Goal: Use online tool/utility: Utilize a website feature to perform a specific function

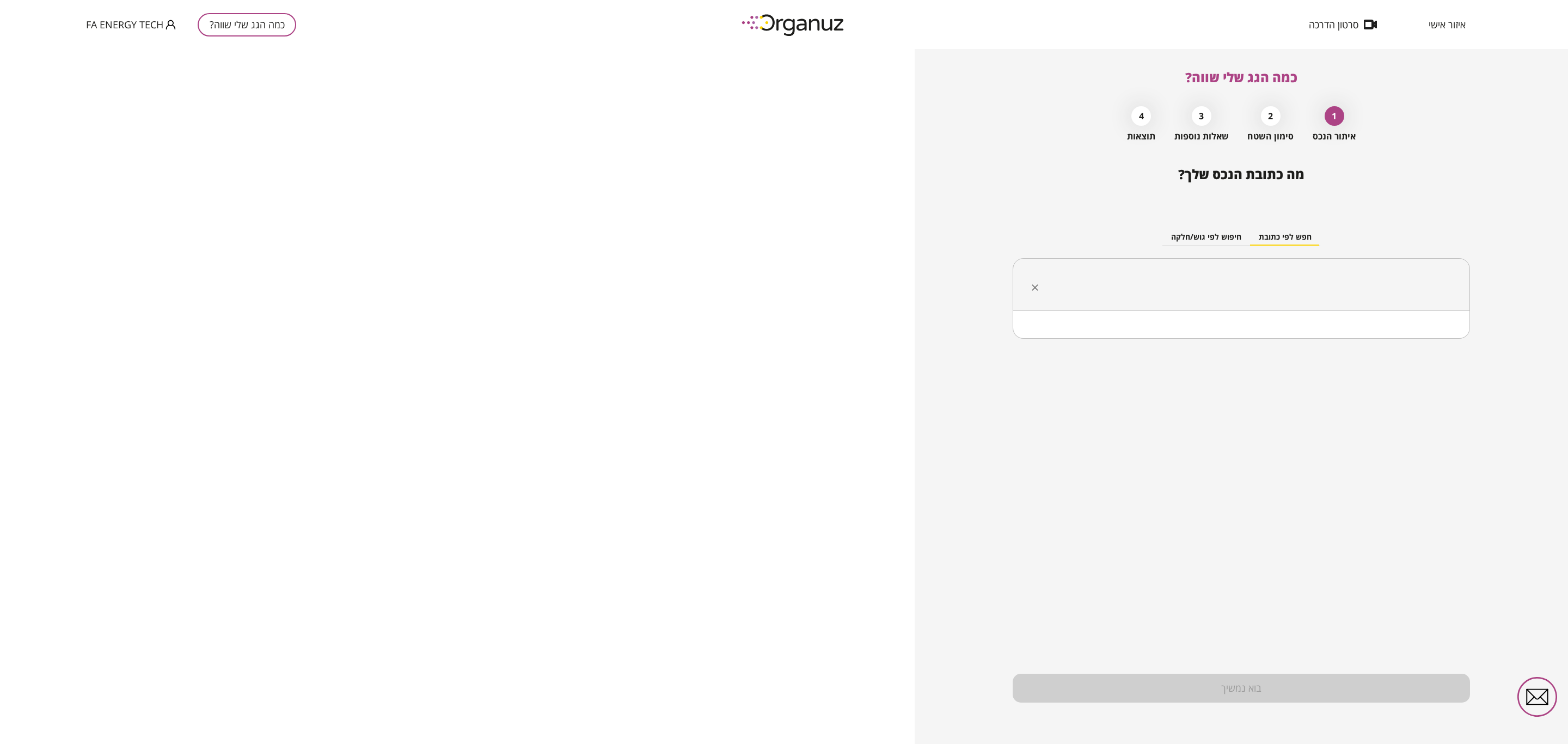
click at [1239, 293] on input "text" at bounding box center [1245, 285] width 423 height 28
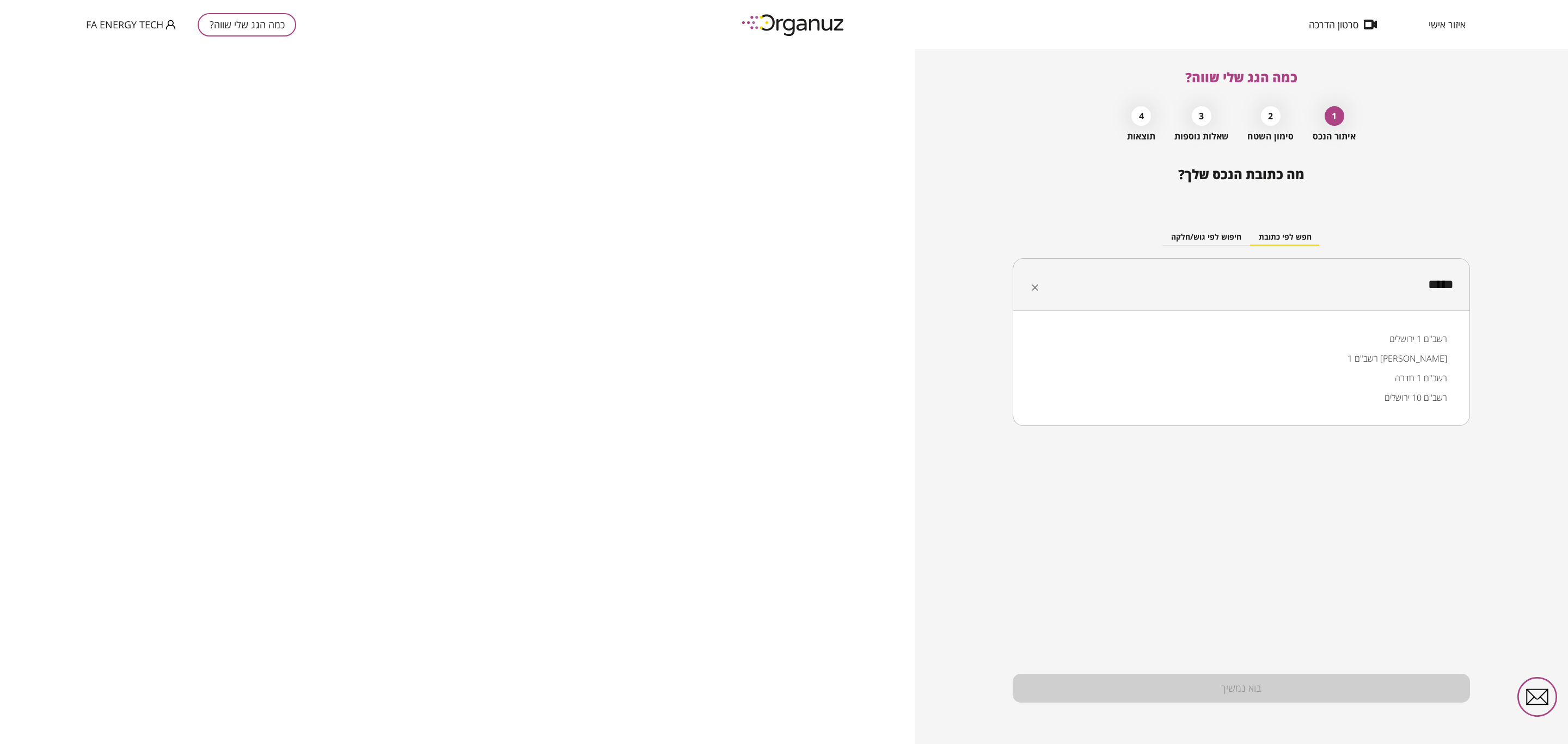
click at [1387, 356] on li "רשב"ם 1 [PERSON_NAME]" at bounding box center [1242, 358] width 429 height 20
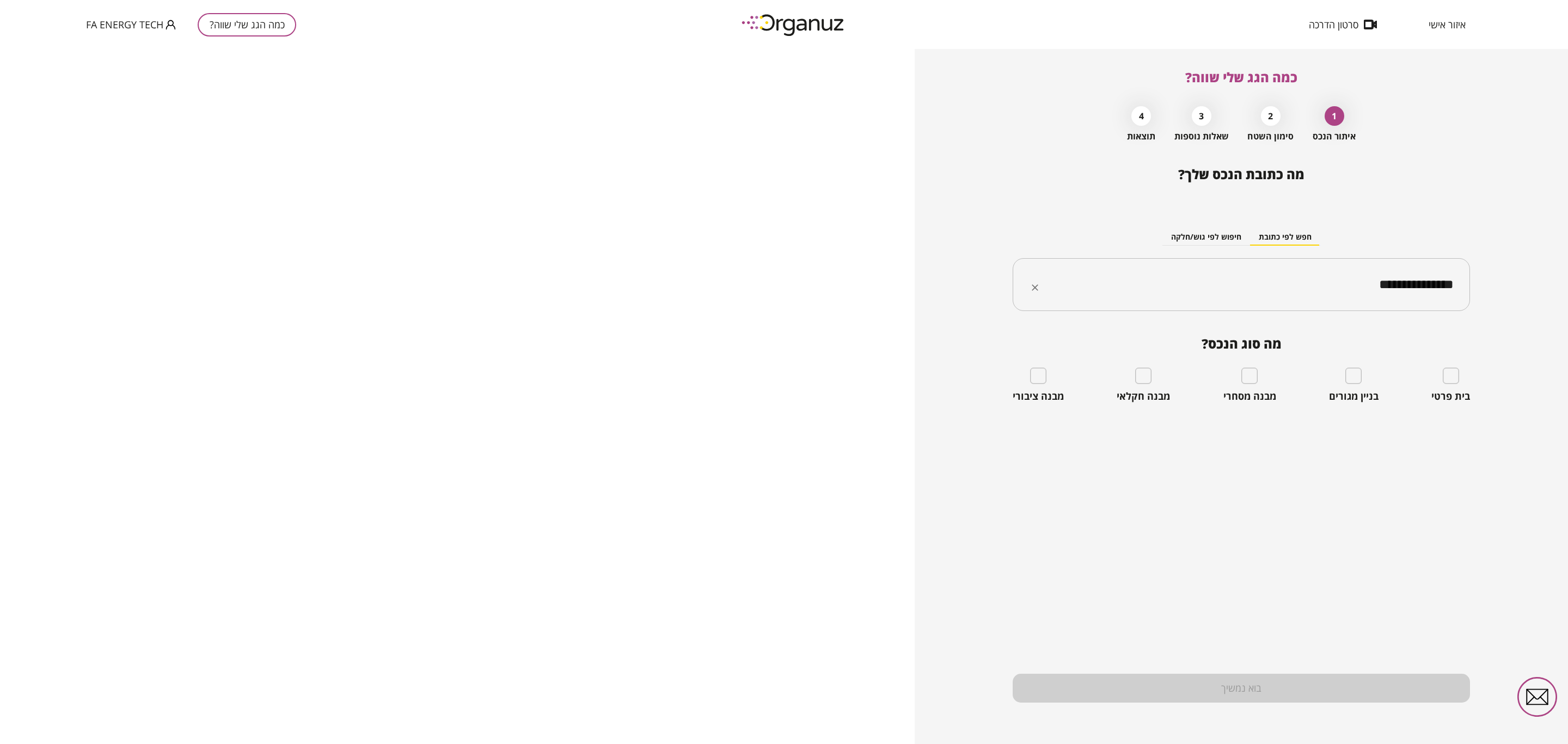
type input "**********"
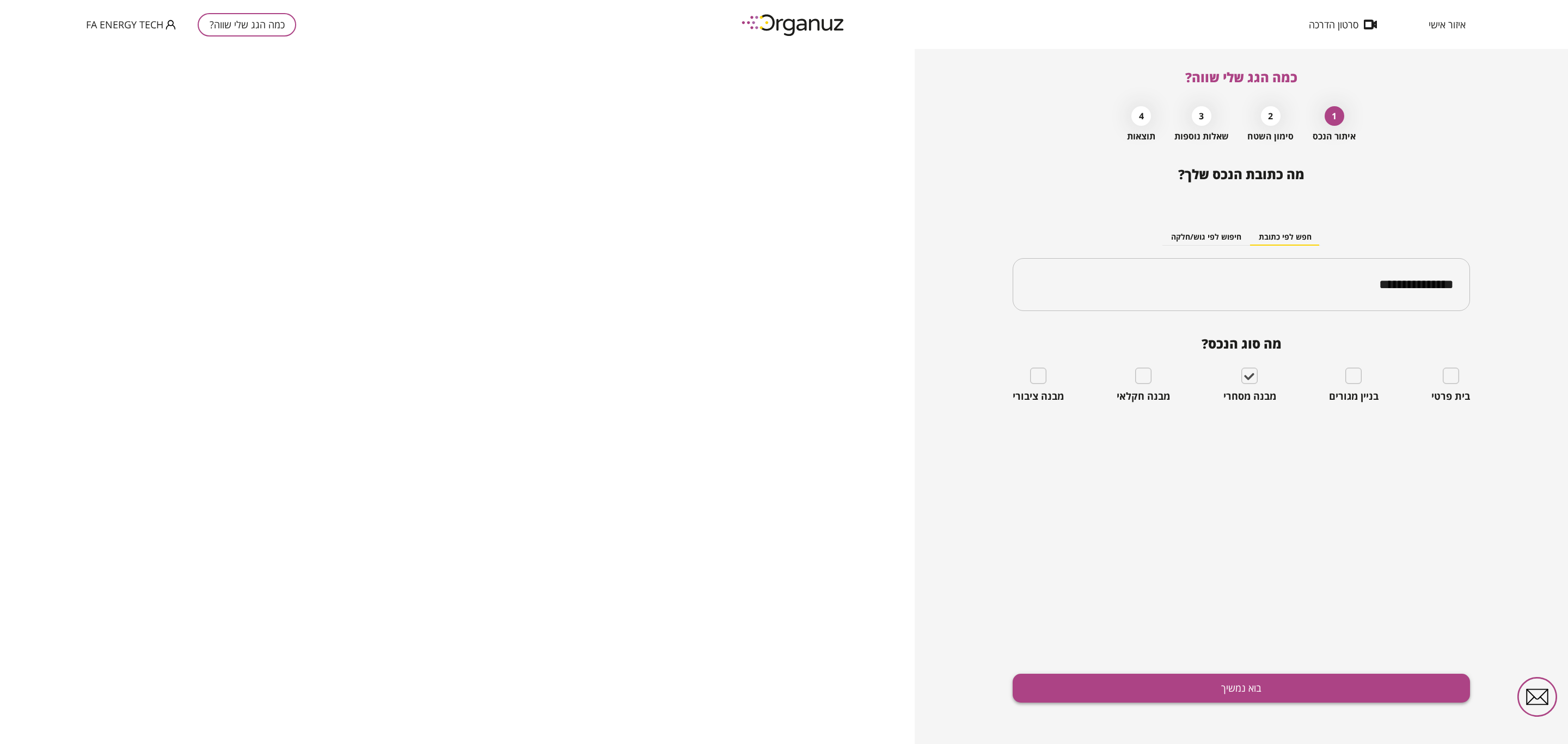
click at [1184, 685] on button "בוא נמשיך" at bounding box center [1241, 688] width 457 height 29
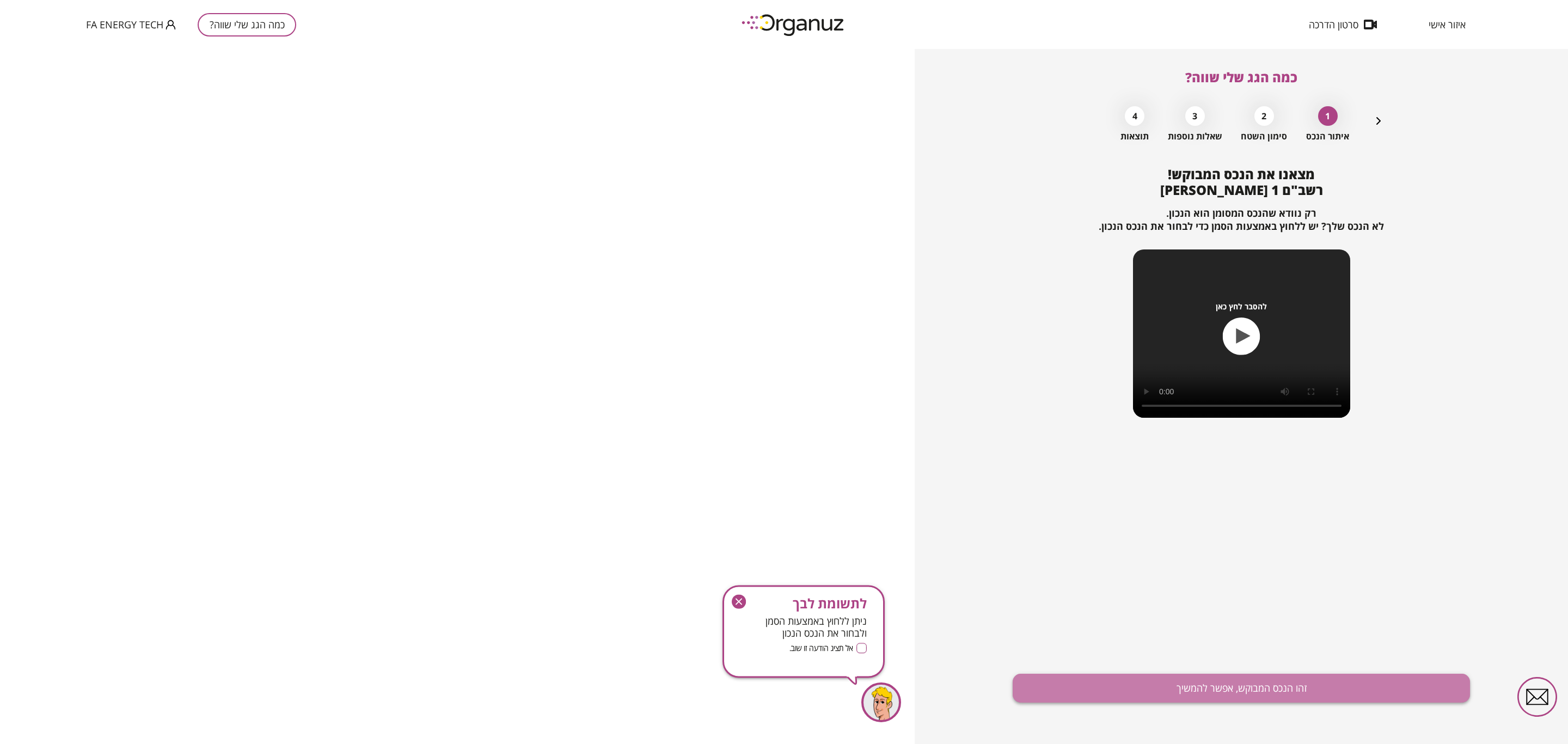
click at [1194, 681] on button "זהו הנכס המבוקש, אפשר להמשיך" at bounding box center [1241, 688] width 457 height 29
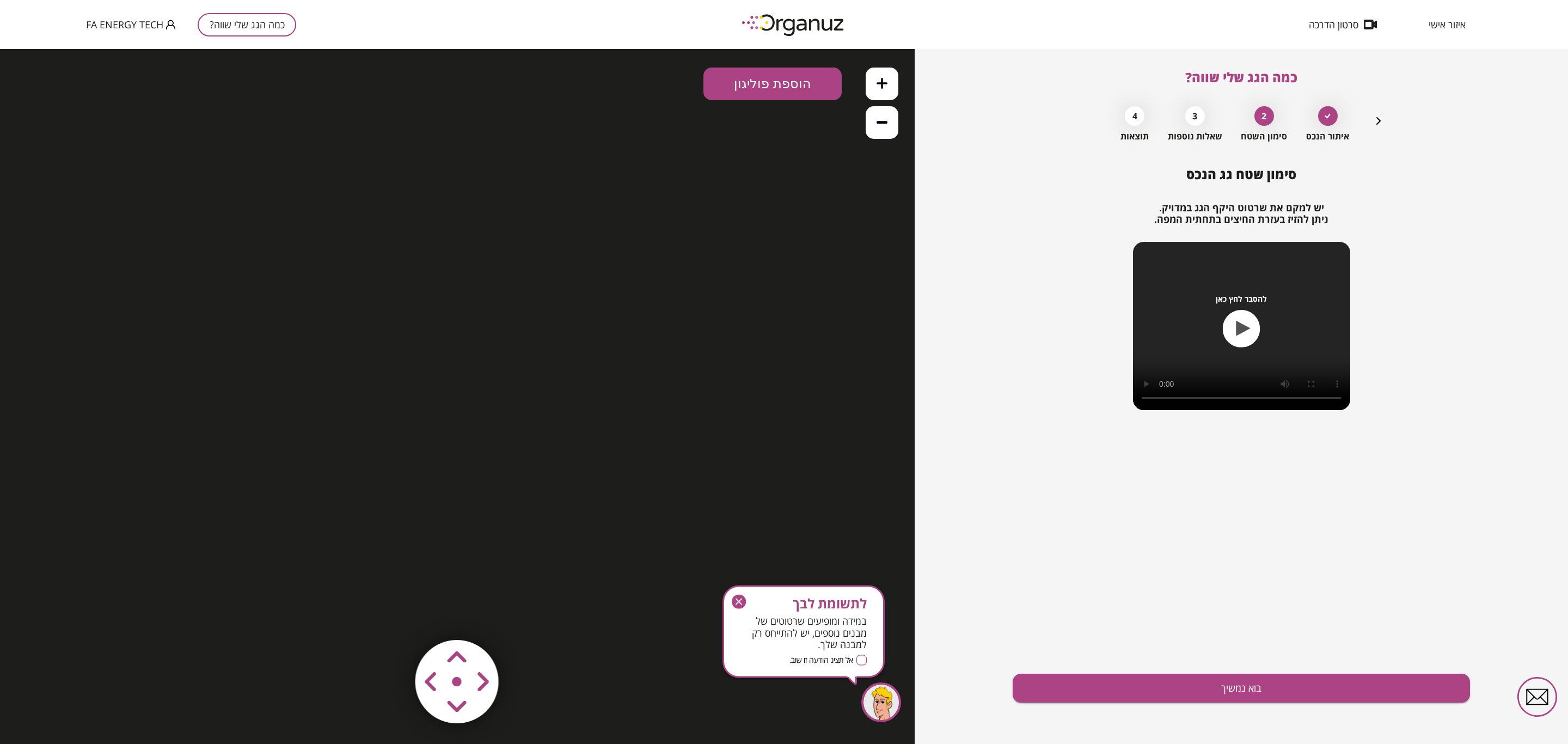
click at [881, 117] on icon at bounding box center [881, 122] width 11 height 11
click at [883, 91] on button at bounding box center [881, 83] width 33 height 33
click at [879, 113] on button at bounding box center [881, 122] width 33 height 33
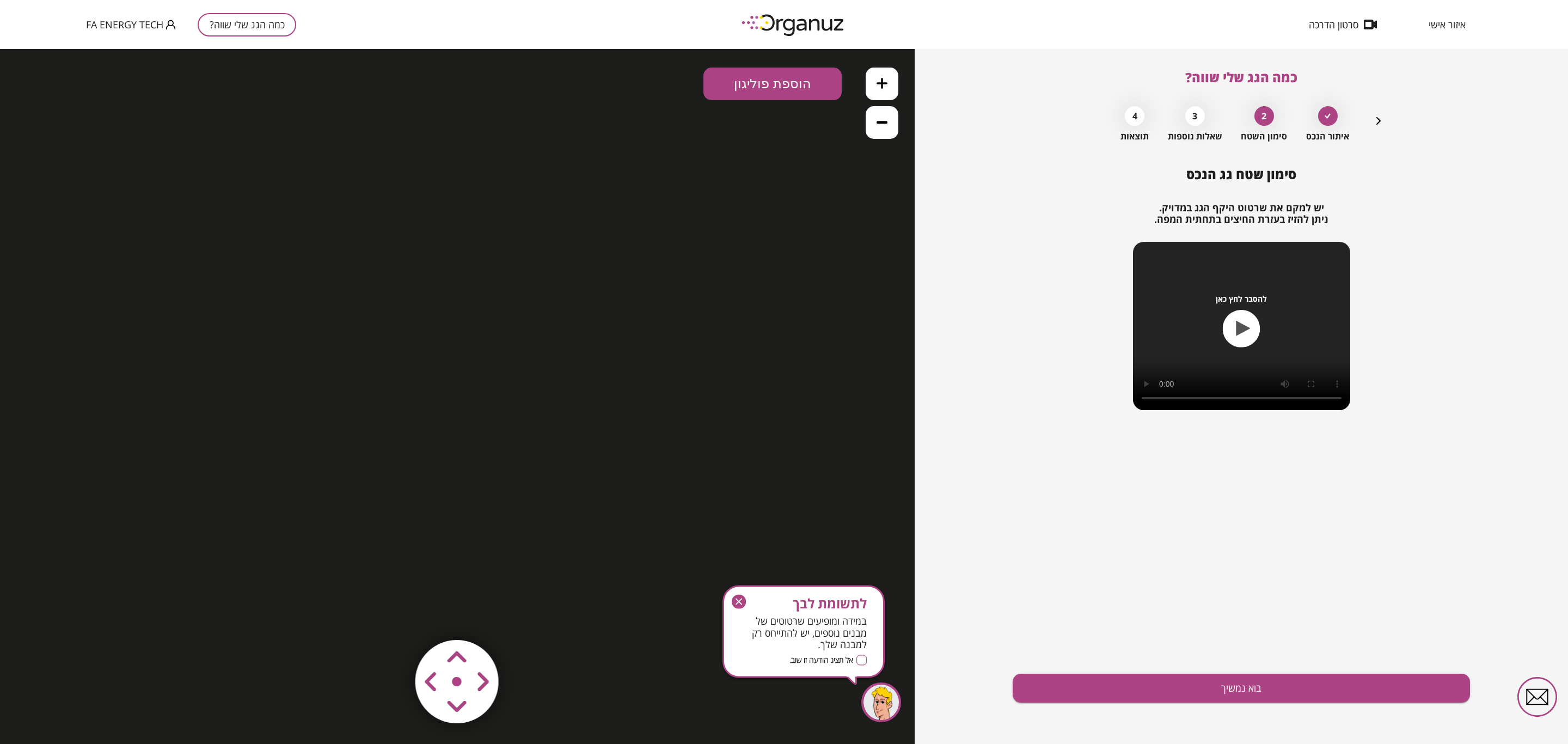
click at [879, 113] on button at bounding box center [881, 122] width 33 height 33
drag, startPoint x: 879, startPoint y: 113, endPoint x: 887, endPoint y: 107, distance: 10.0
click at [876, 118] on button at bounding box center [881, 122] width 33 height 33
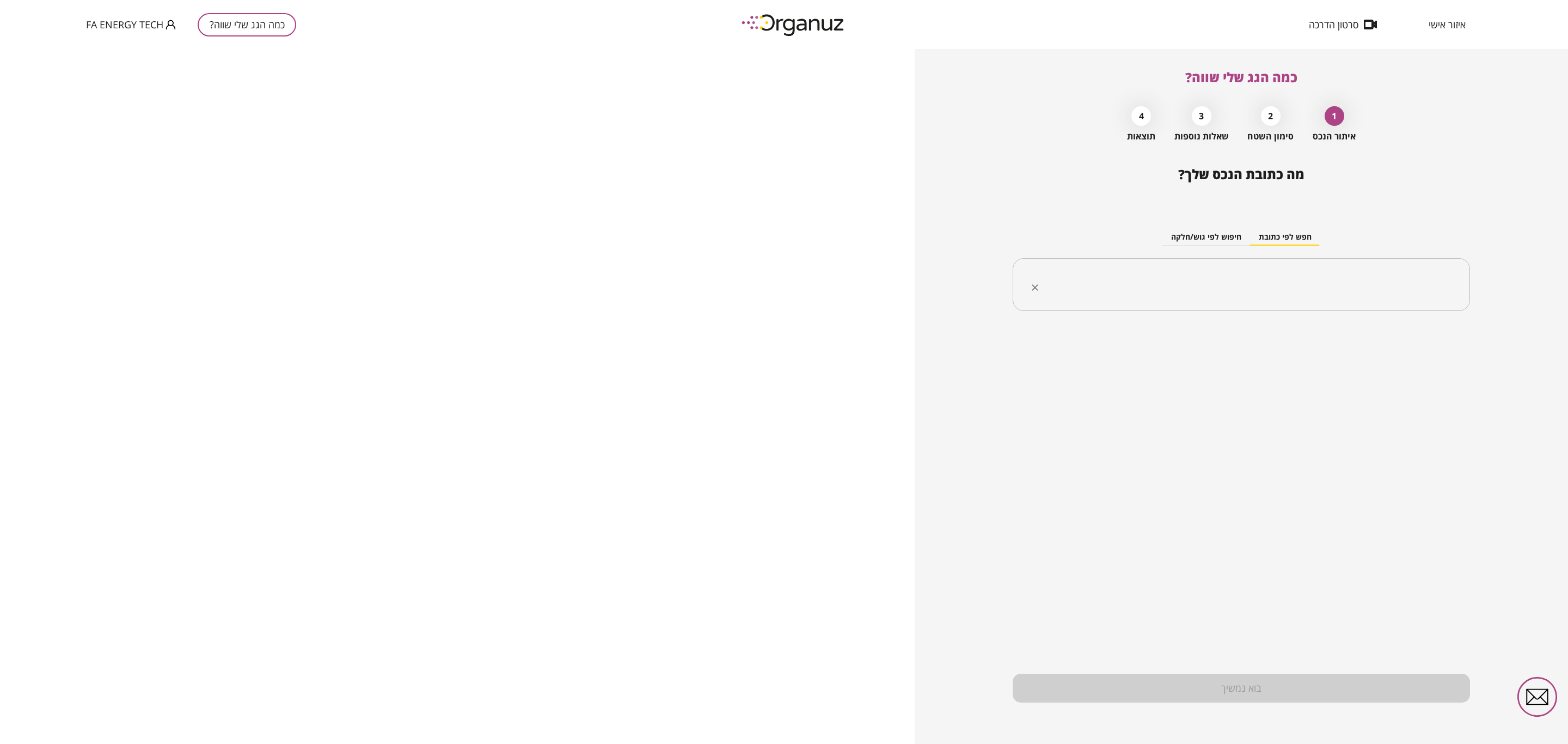
click at [1180, 297] on input "text" at bounding box center [1245, 285] width 423 height 28
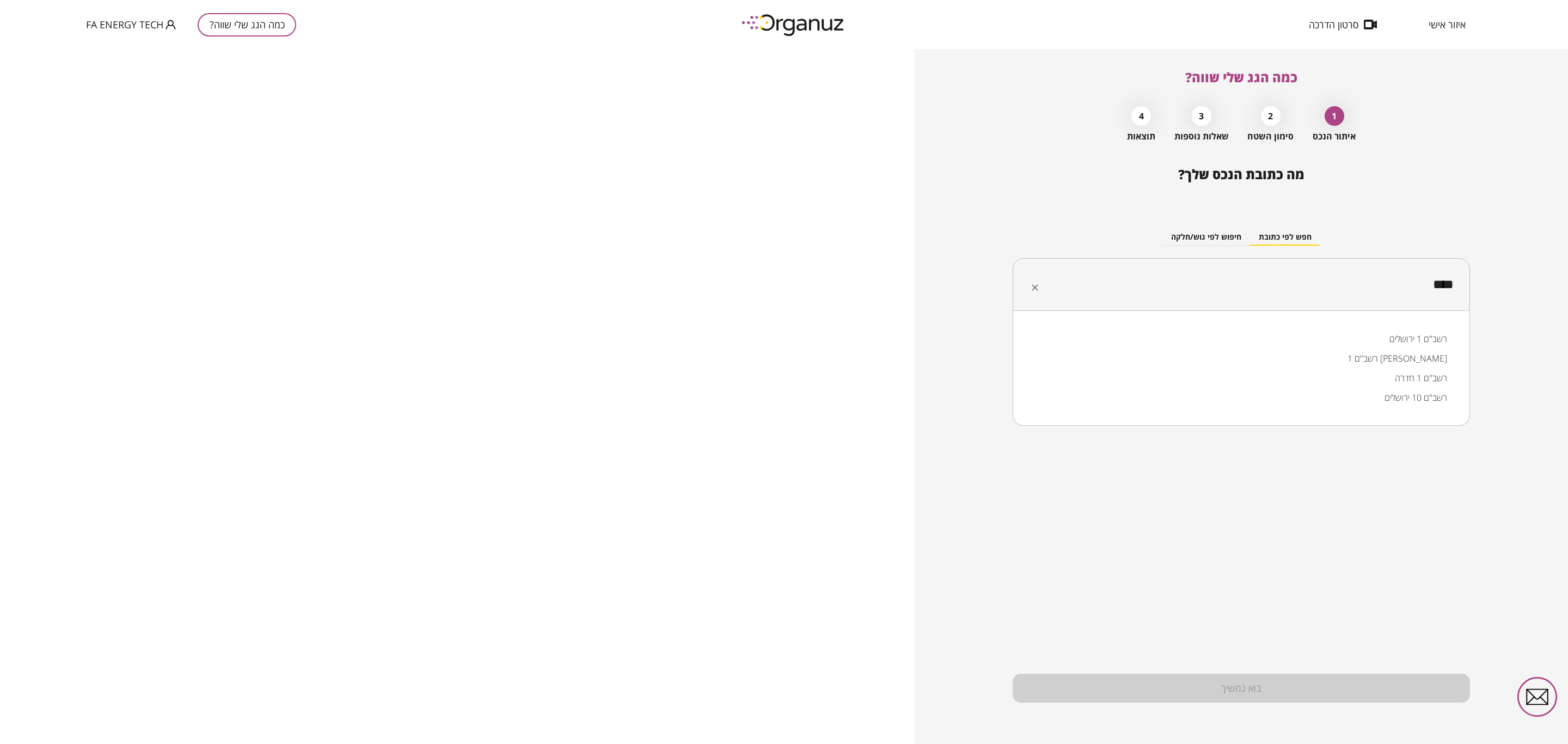
click at [1408, 356] on li "רשב"ם 1 [PERSON_NAME]" at bounding box center [1242, 358] width 429 height 20
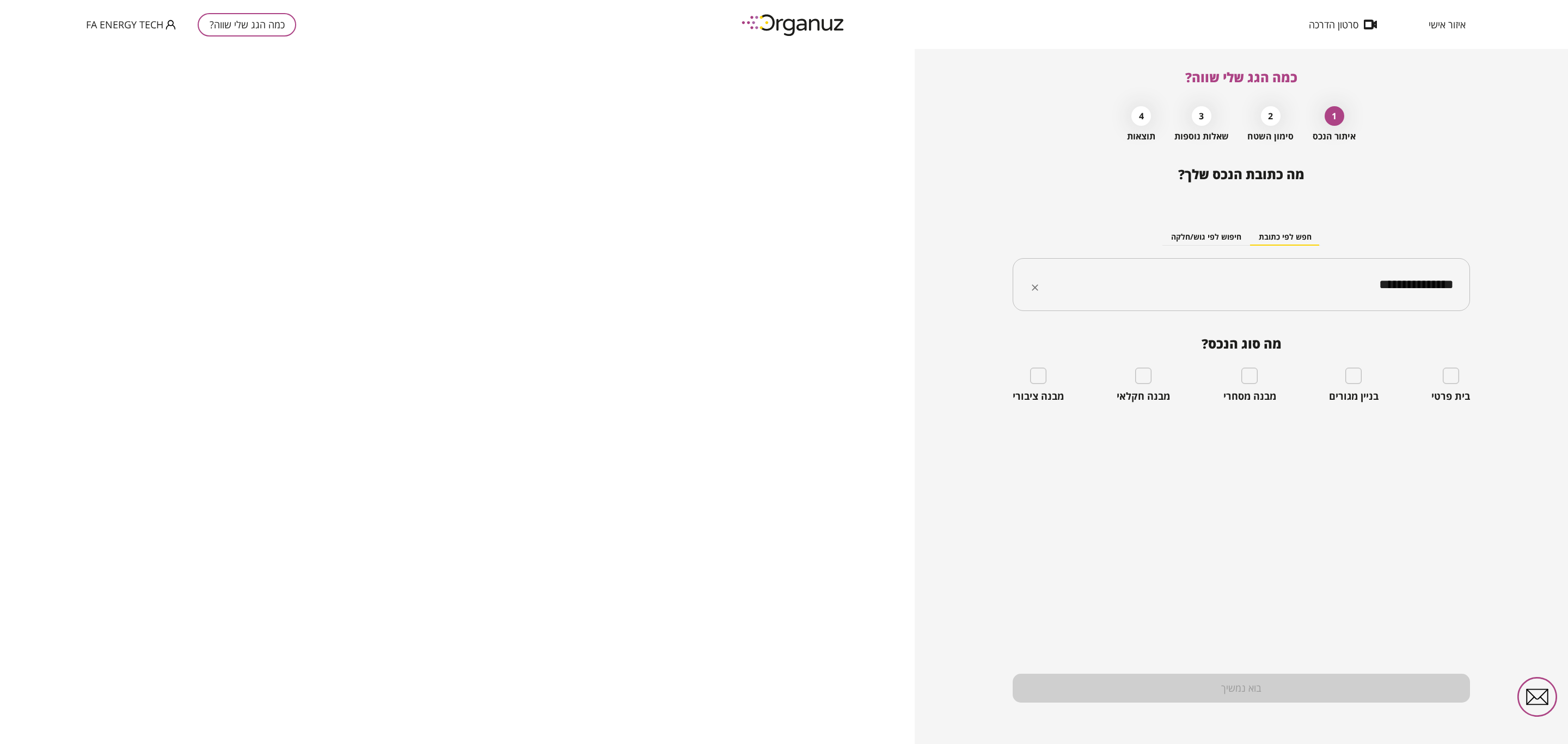
type input "**********"
click at [1314, 216] on div "חפש לפי כתובת חיפוש לפי גוש/חלקה ​" at bounding box center [1241, 260] width 457 height 118
click at [1316, 288] on input "text" at bounding box center [1245, 285] width 423 height 28
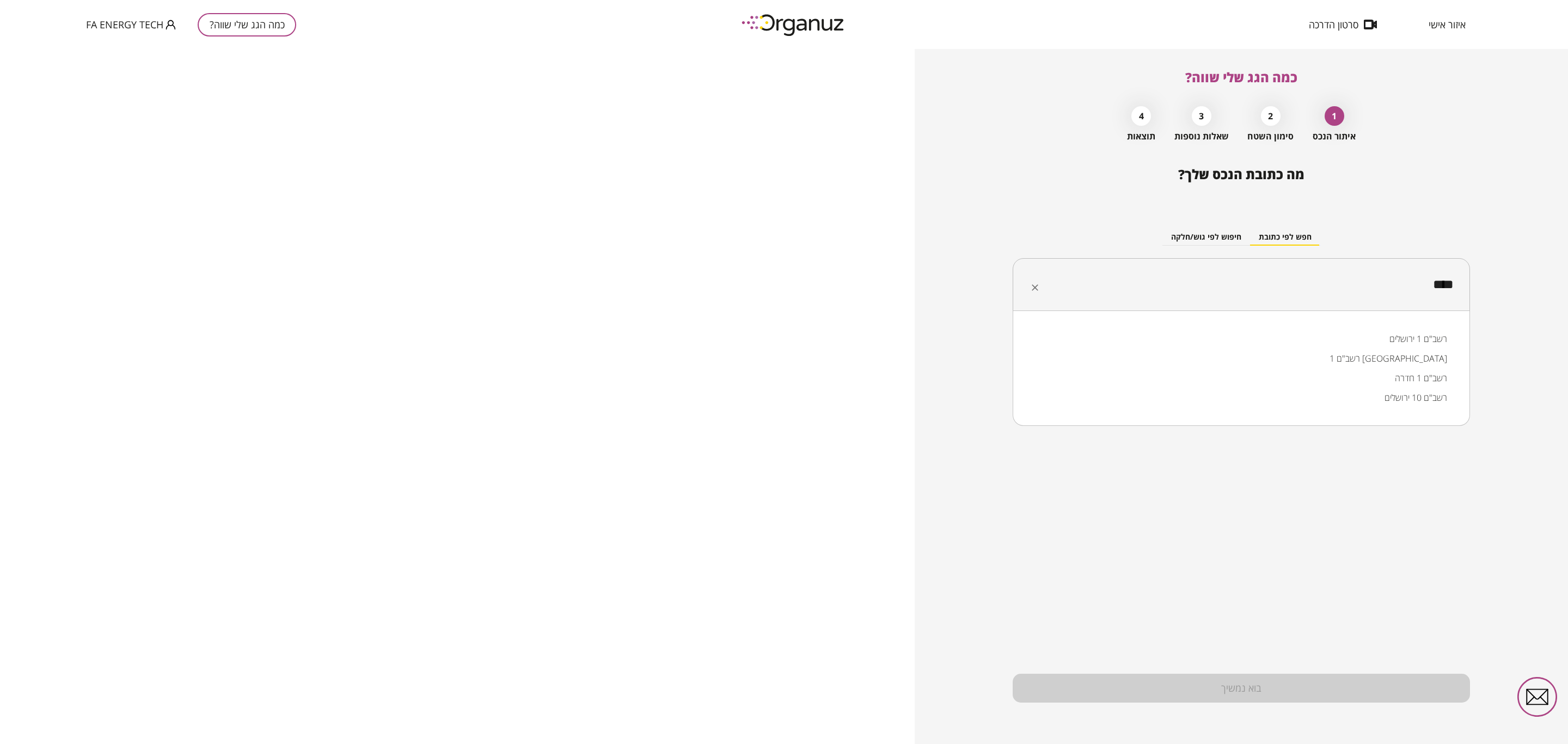
click at [1422, 363] on li "רשב"ם 1 [PERSON_NAME]" at bounding box center [1242, 358] width 429 height 20
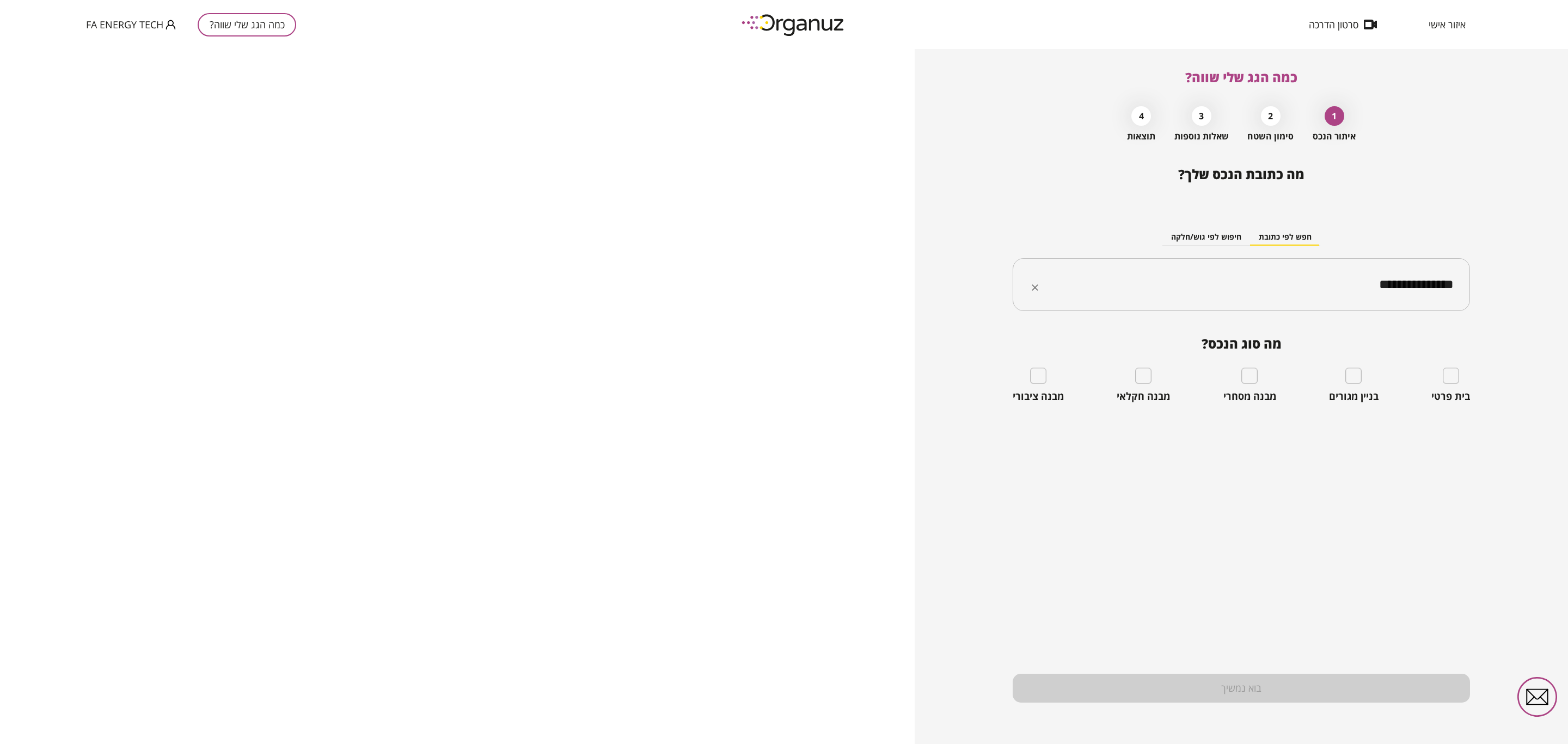
type input "**********"
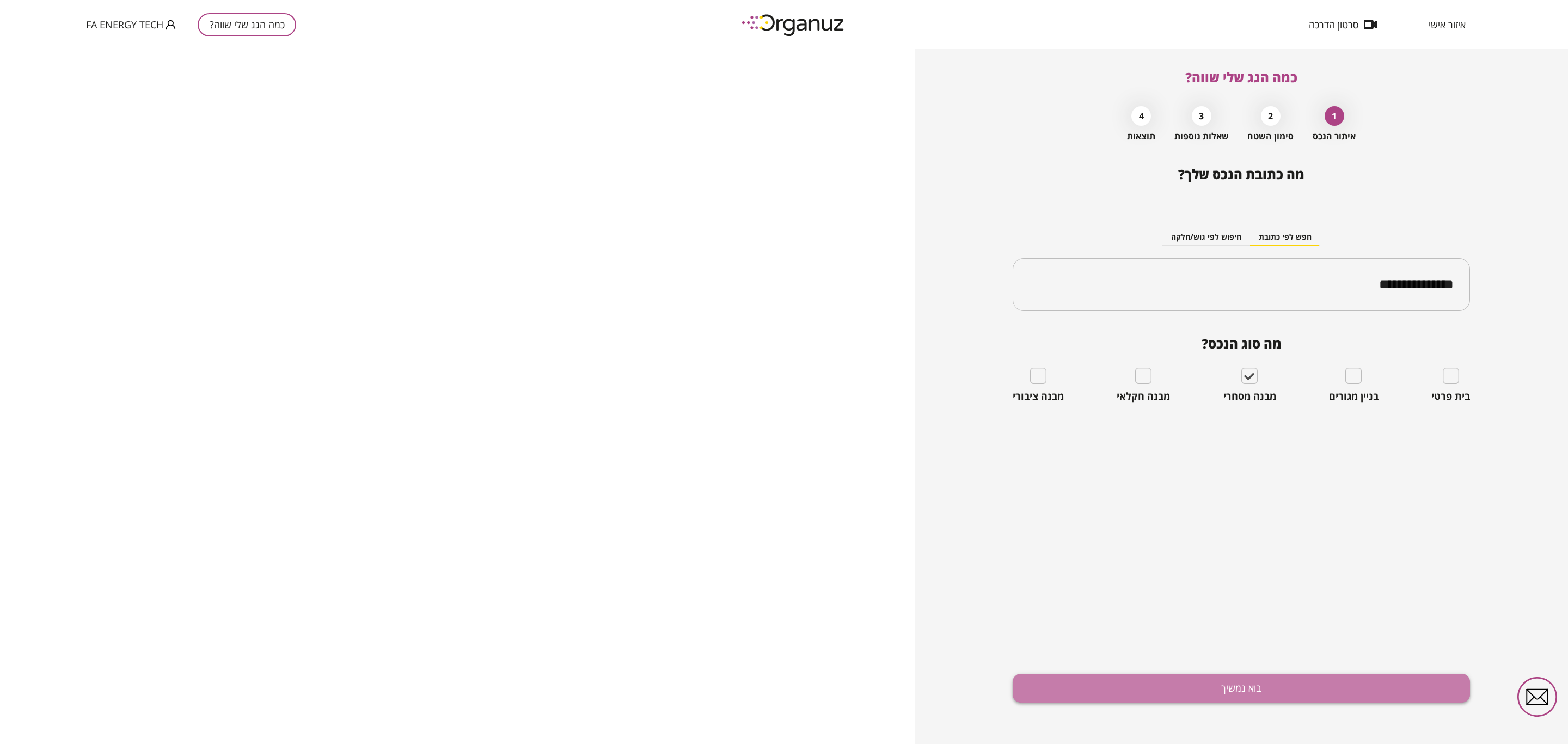
click at [1258, 683] on button "בוא נמשיך" at bounding box center [1241, 688] width 457 height 29
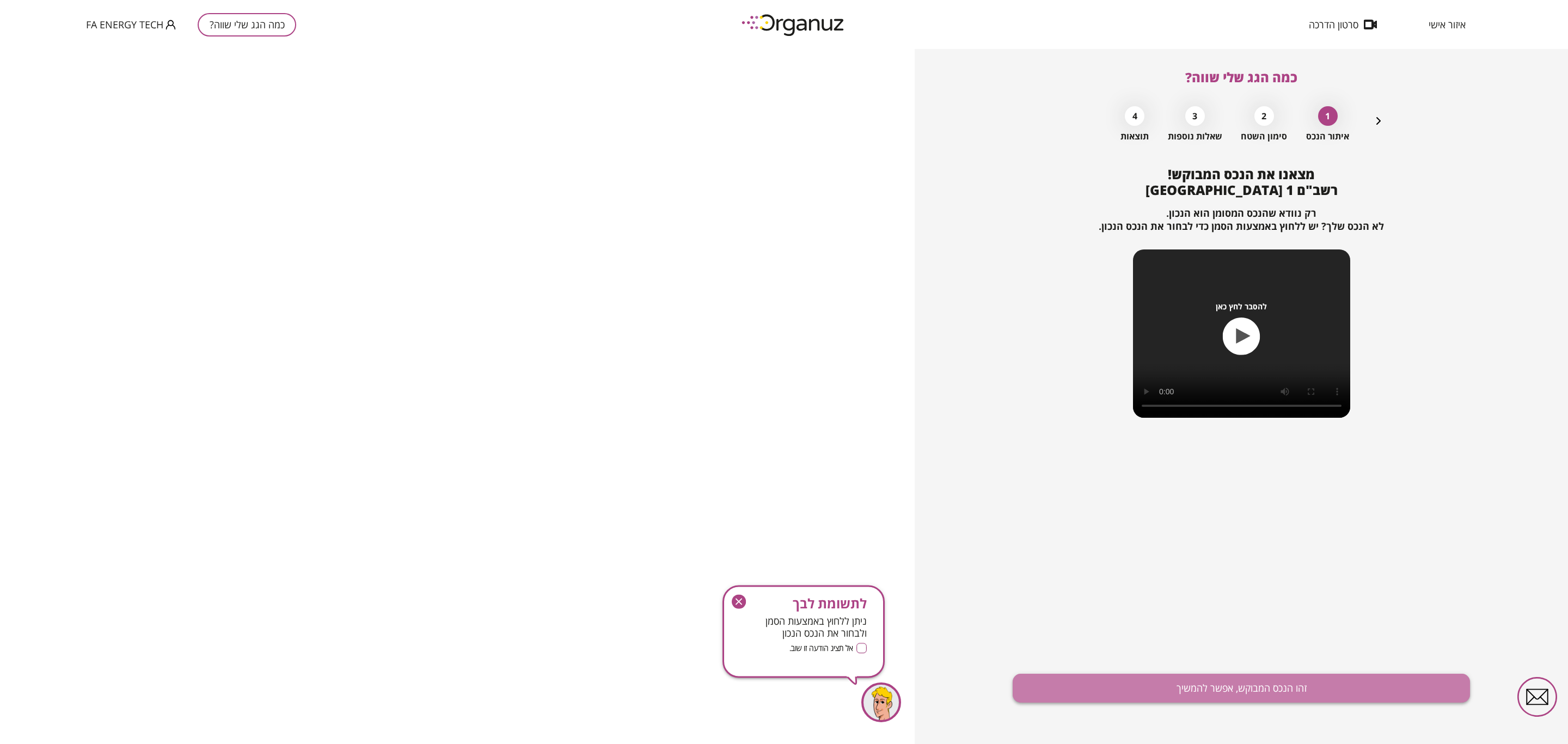
click at [1249, 692] on button "זהו הנכס המבוקש, אפשר להמשיך" at bounding box center [1241, 688] width 457 height 29
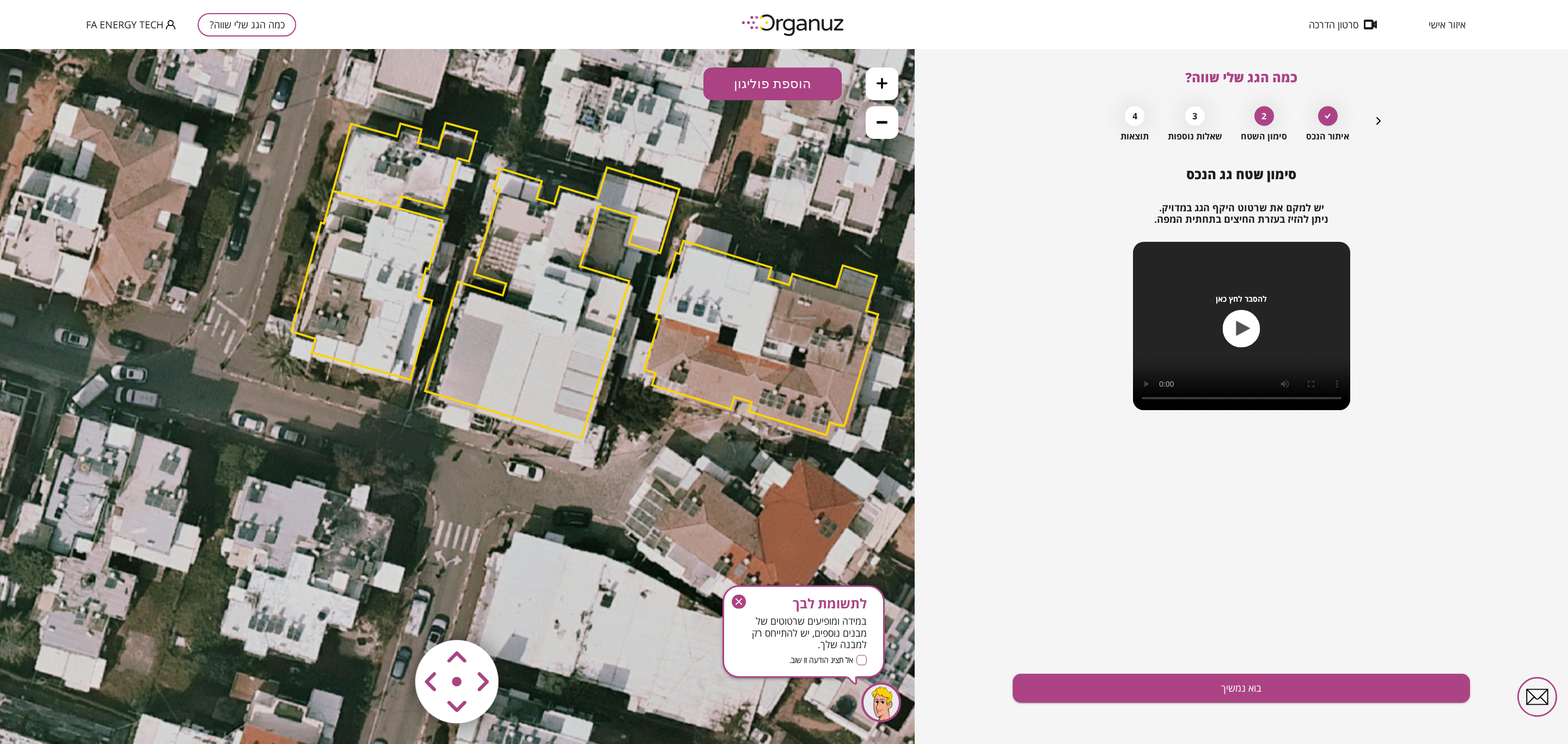
drag, startPoint x: 489, startPoint y: 509, endPoint x: 615, endPoint y: 393, distance: 171.3
click at [615, 393] on icon at bounding box center [584, 279] width 1764 height 1764
click at [328, 310] on polygon at bounding box center [366, 285] width 150 height 188
click at [394, 267] on polygon at bounding box center [366, 285] width 150 height 188
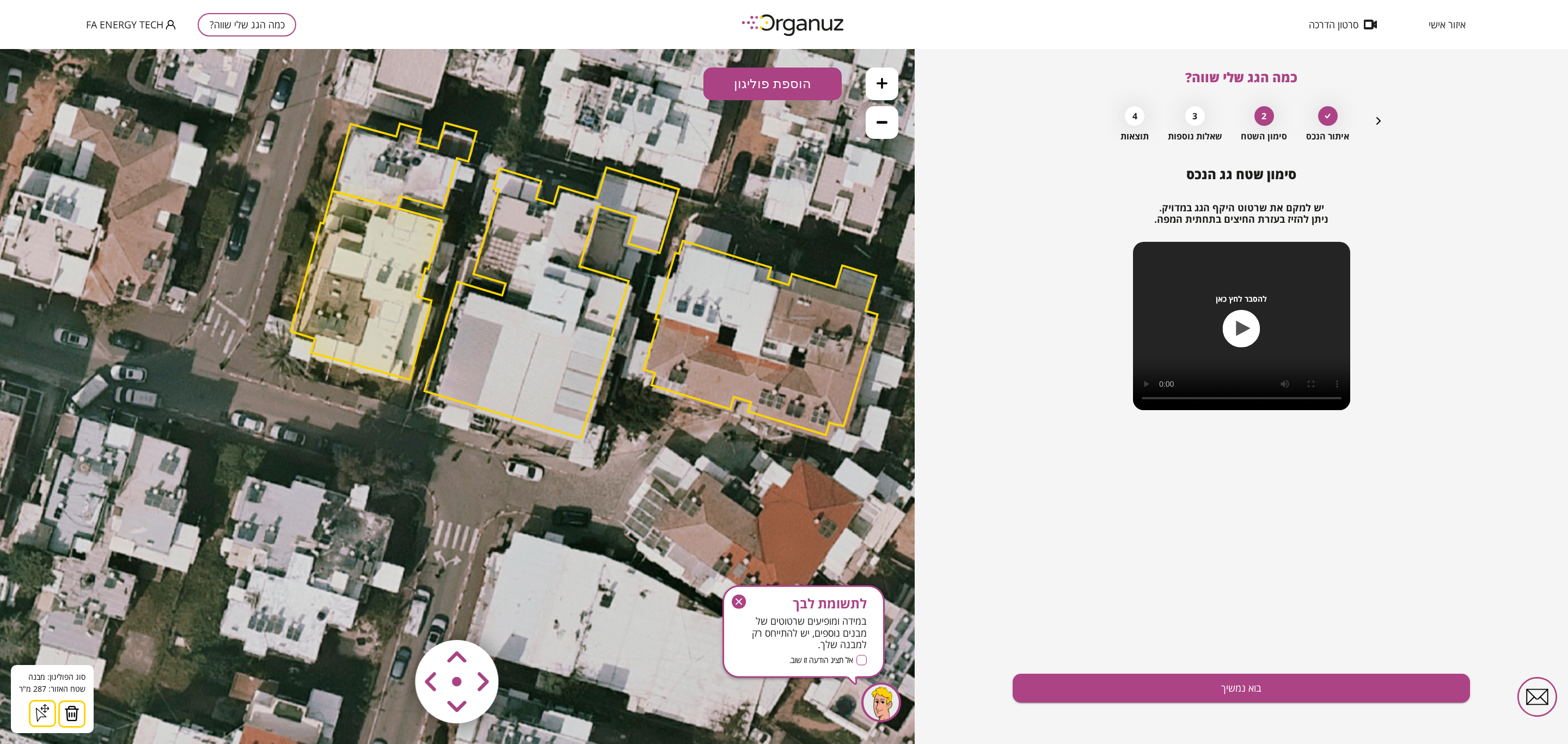
click at [64, 717] on img at bounding box center [71, 713] width 15 height 17
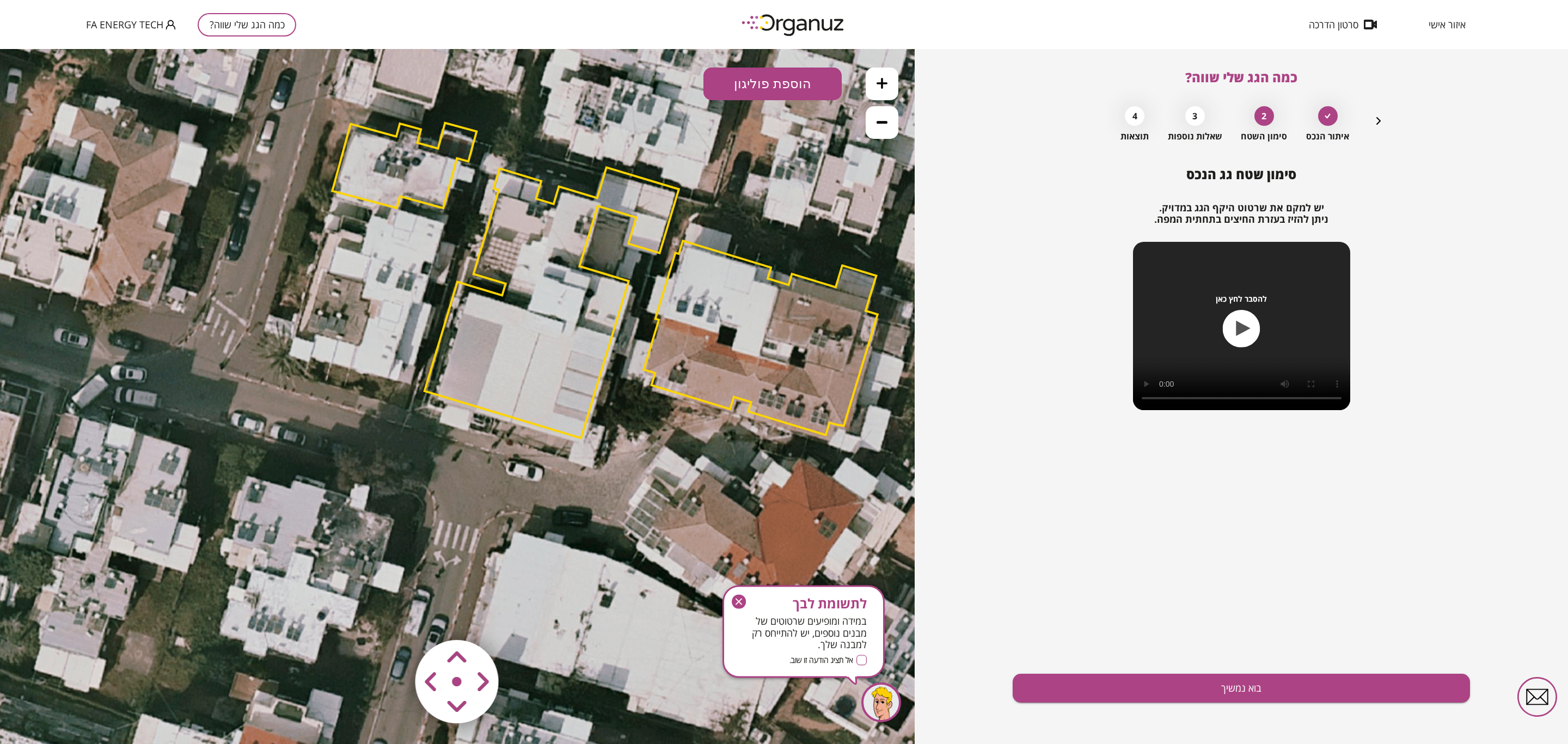
click at [400, 165] on polygon at bounding box center [405, 165] width 144 height 85
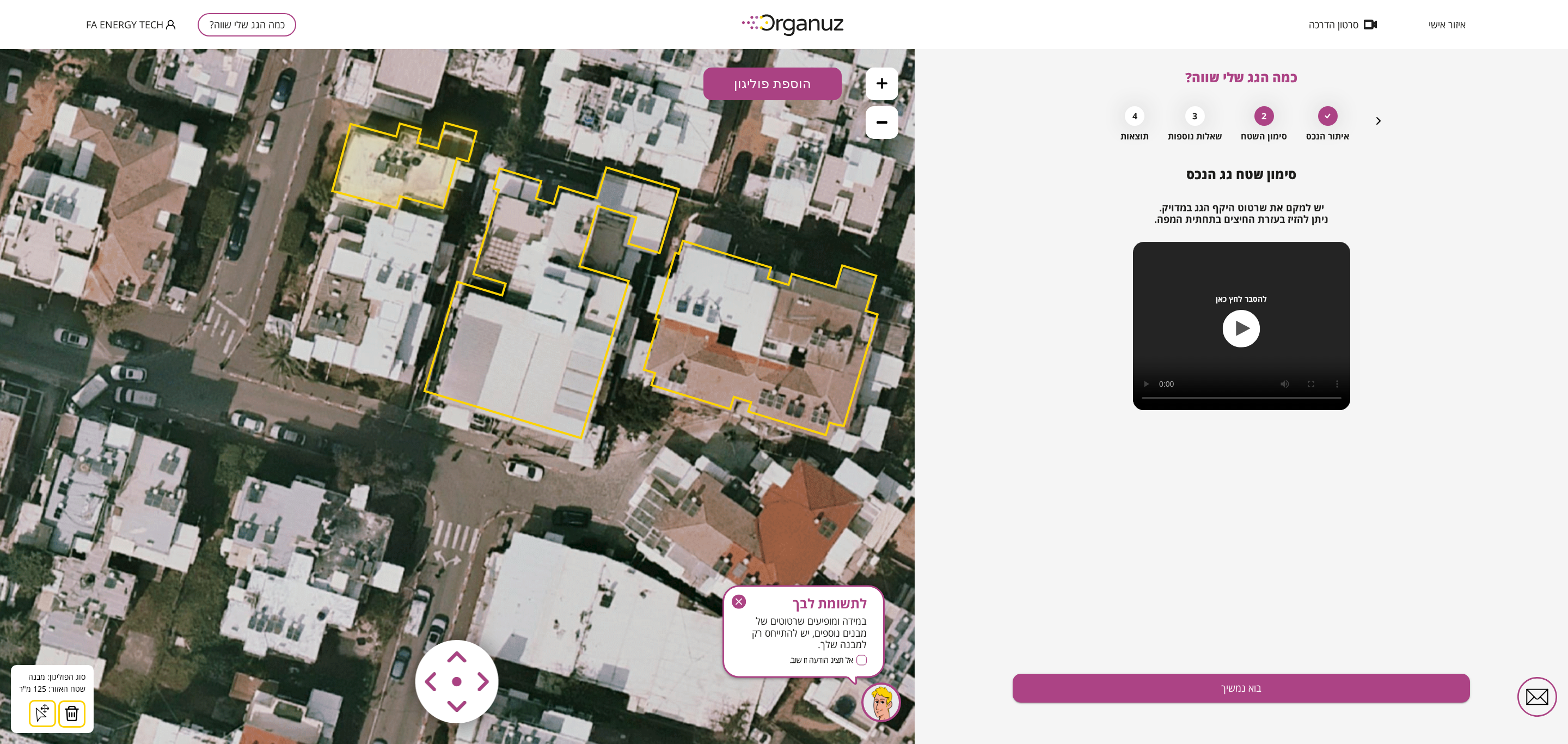
click at [75, 711] on img at bounding box center [71, 713] width 15 height 17
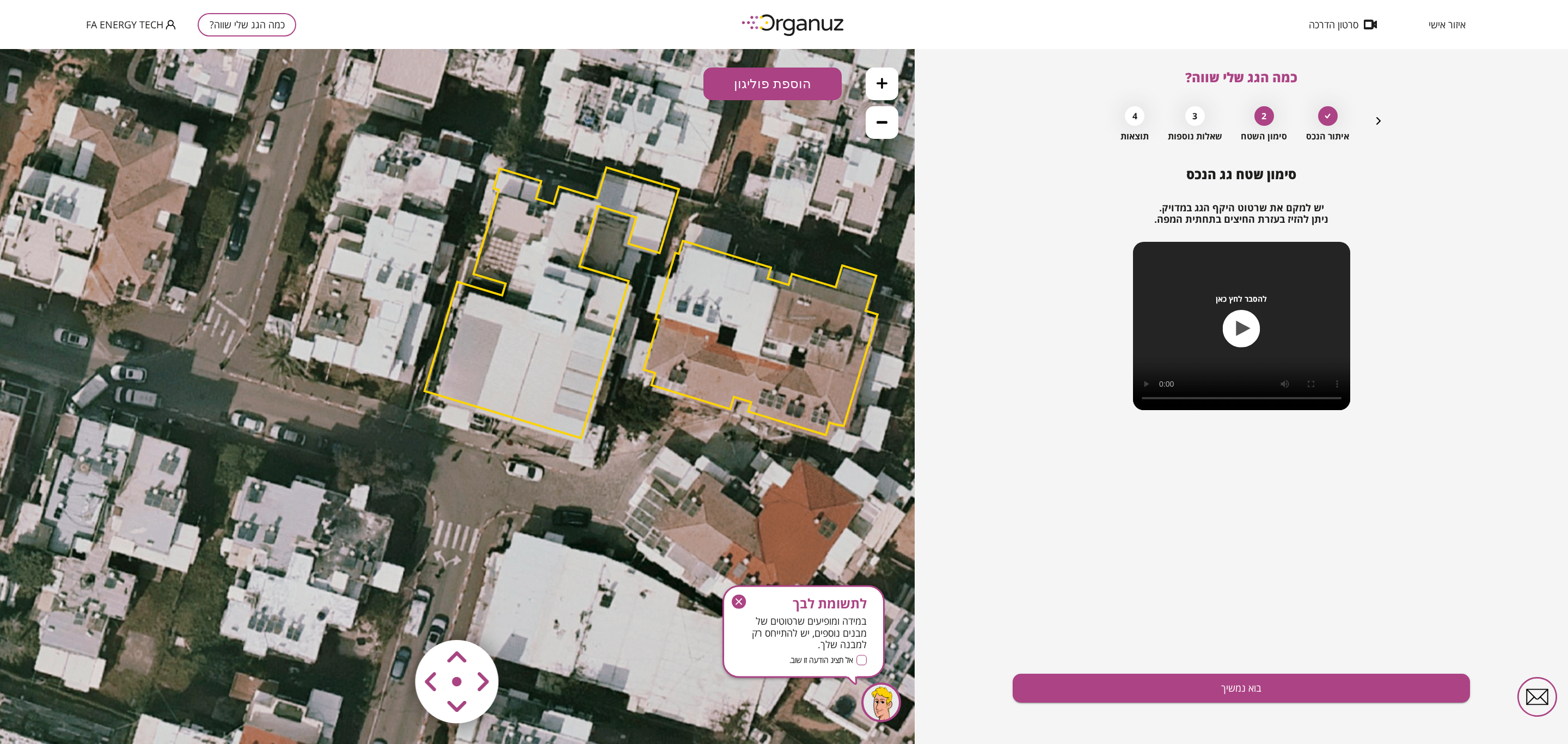
click at [544, 293] on polygon at bounding box center [551, 302] width 254 height 270
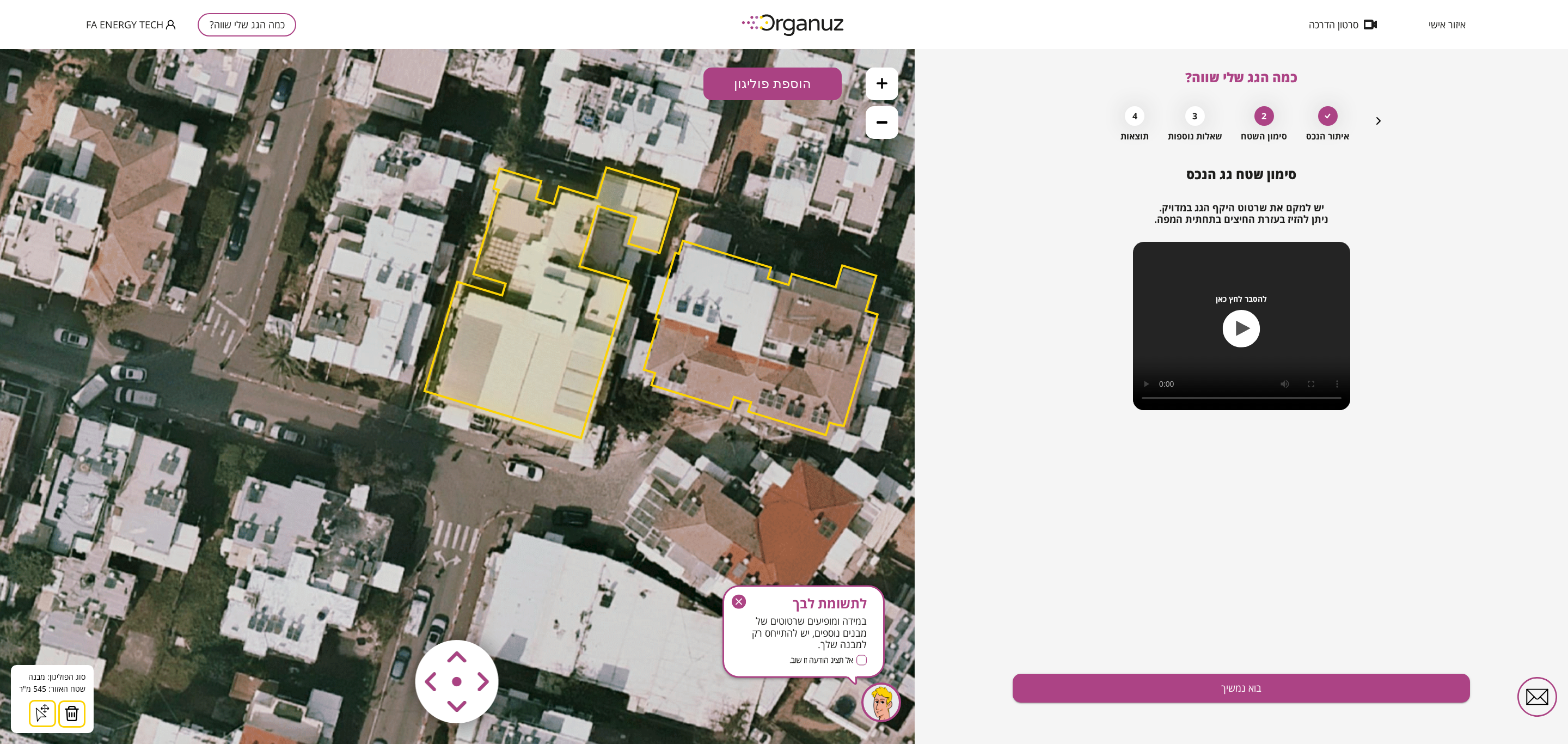
click at [78, 716] on button at bounding box center [72, 714] width 28 height 28
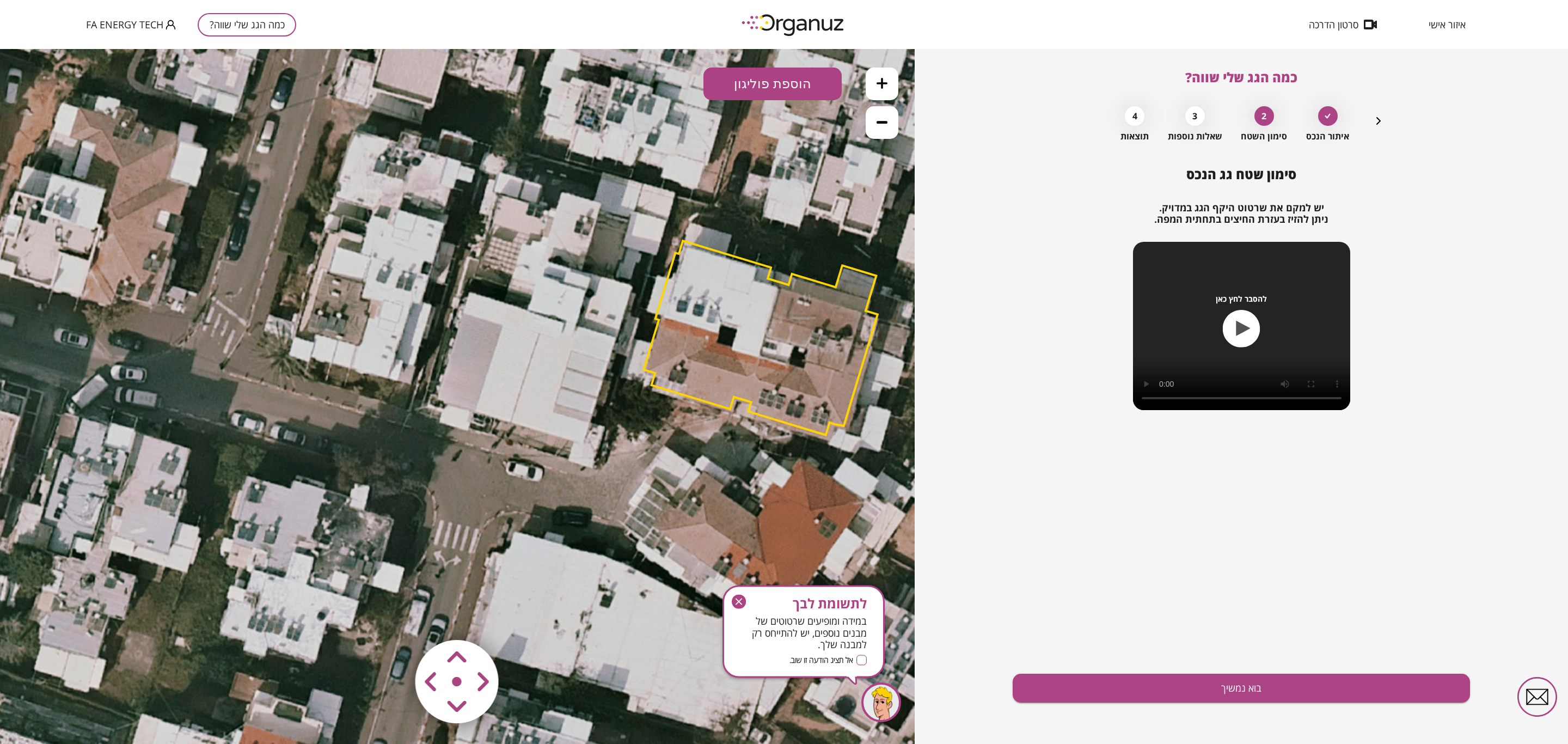
click at [706, 338] on polygon at bounding box center [760, 337] width 233 height 194
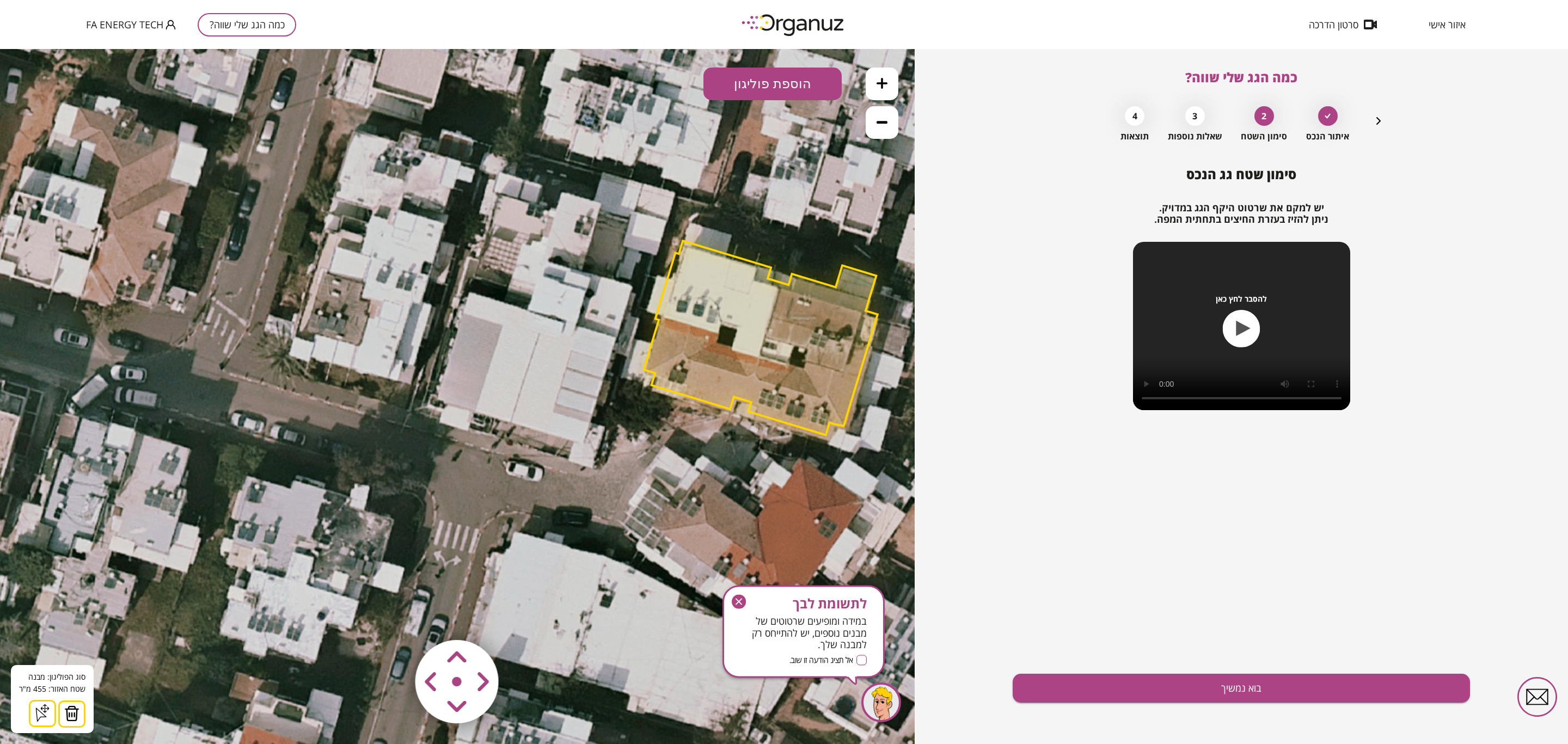
click at [65, 722] on button at bounding box center [72, 714] width 28 height 28
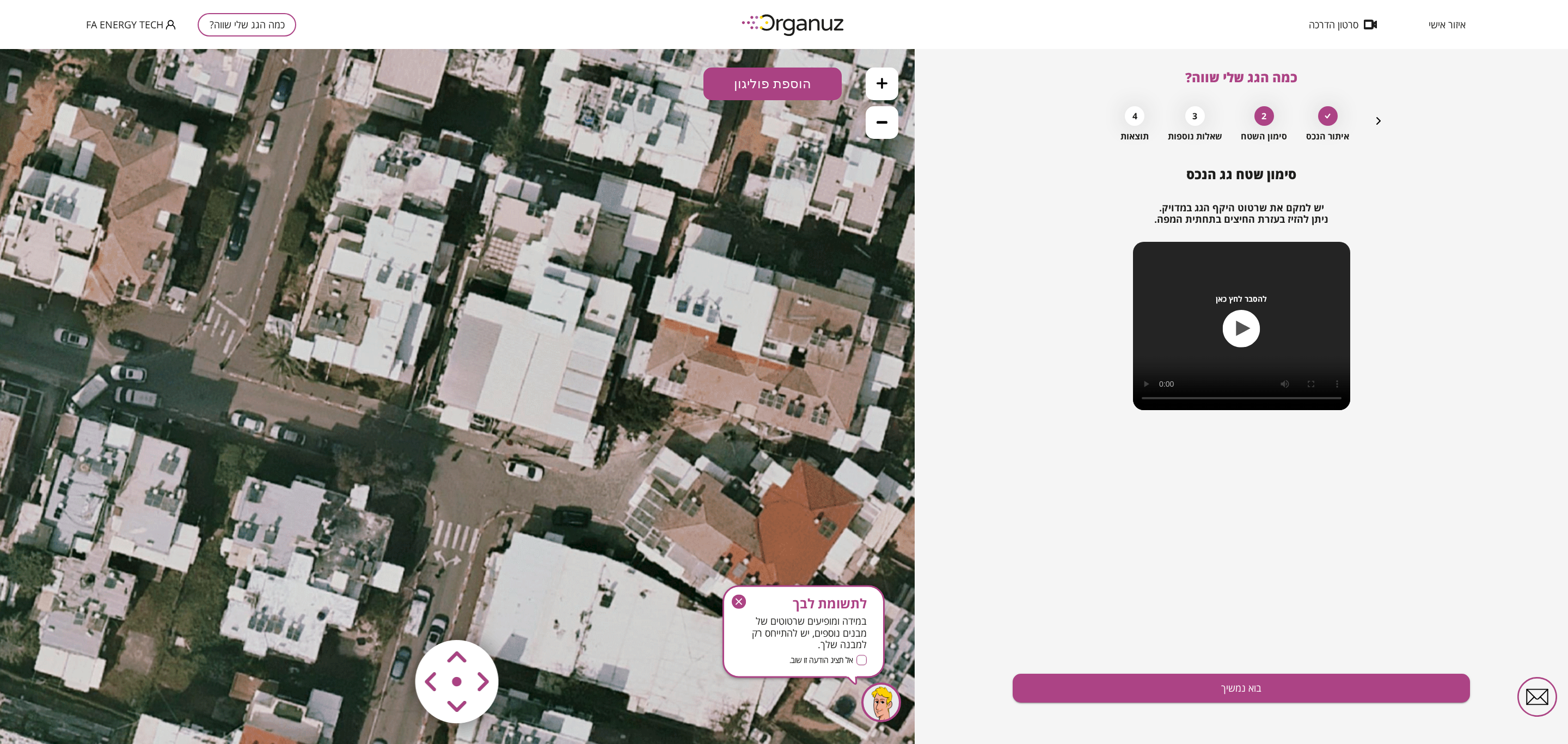
click at [789, 84] on button "הוספת פוליגון" at bounding box center [773, 83] width 138 height 33
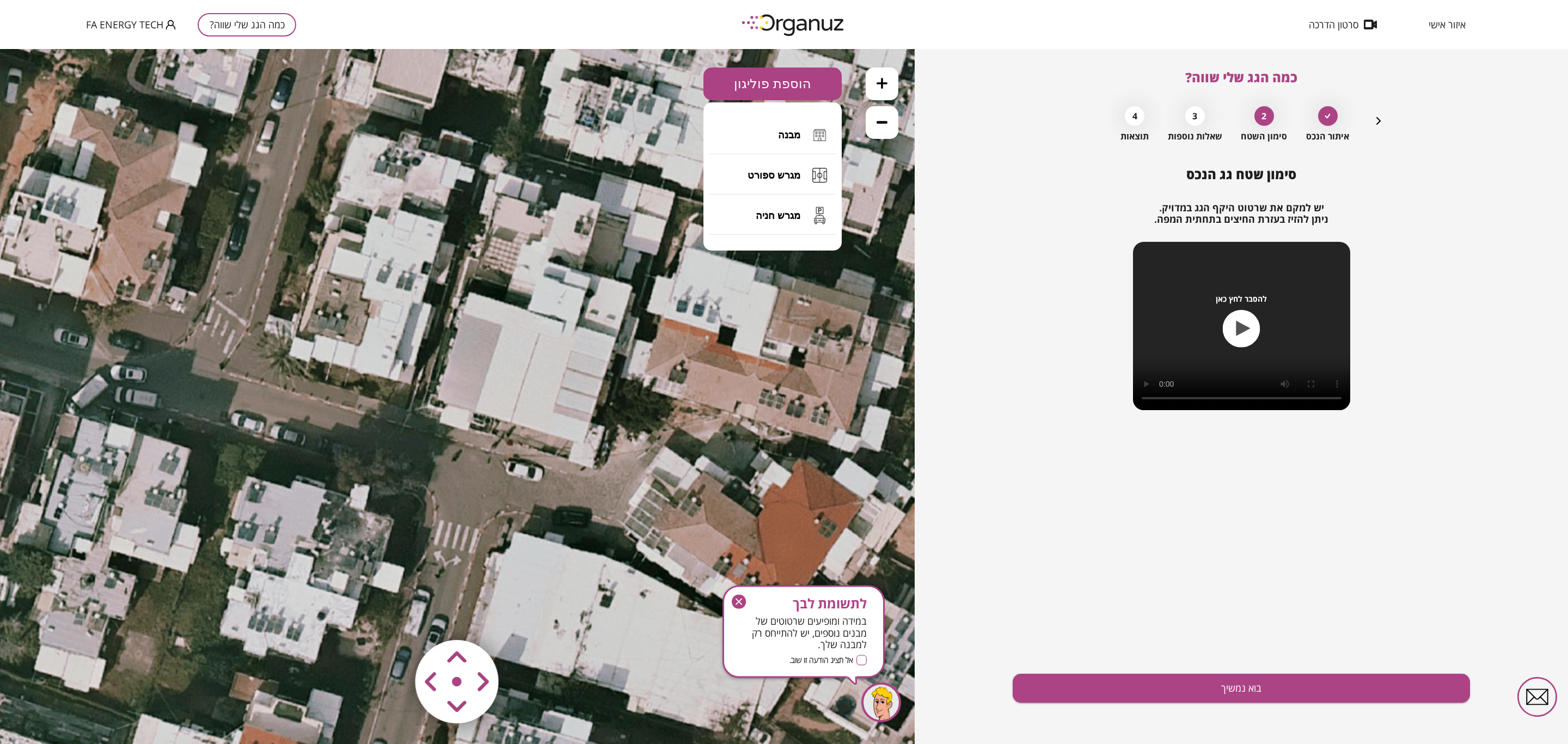
click at [470, 293] on icon at bounding box center [583, 279] width 1764 height 1764
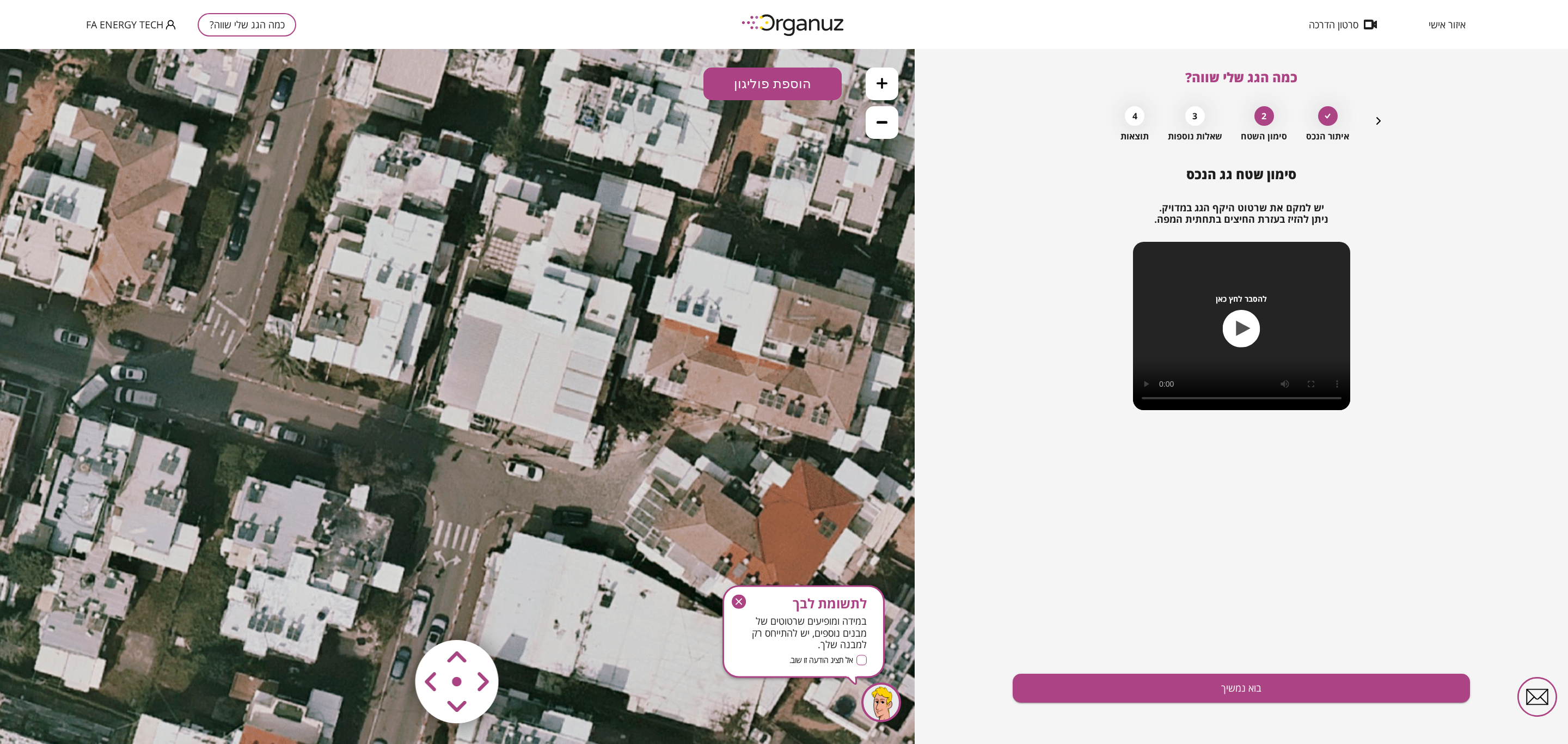
click at [777, 94] on button "הוספת פוליגון" at bounding box center [773, 83] width 138 height 33
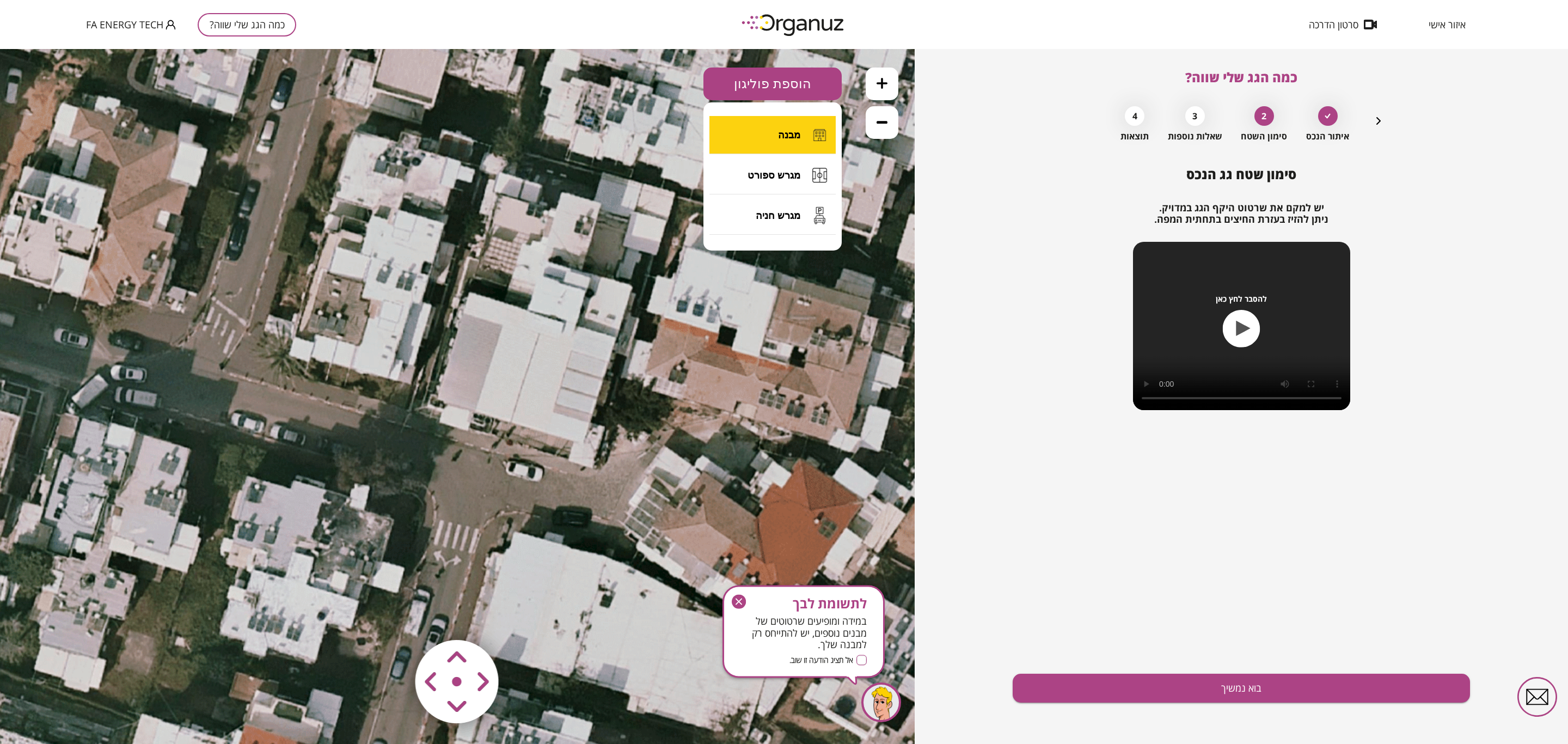
click at [757, 140] on button "מבנה" at bounding box center [773, 135] width 127 height 39
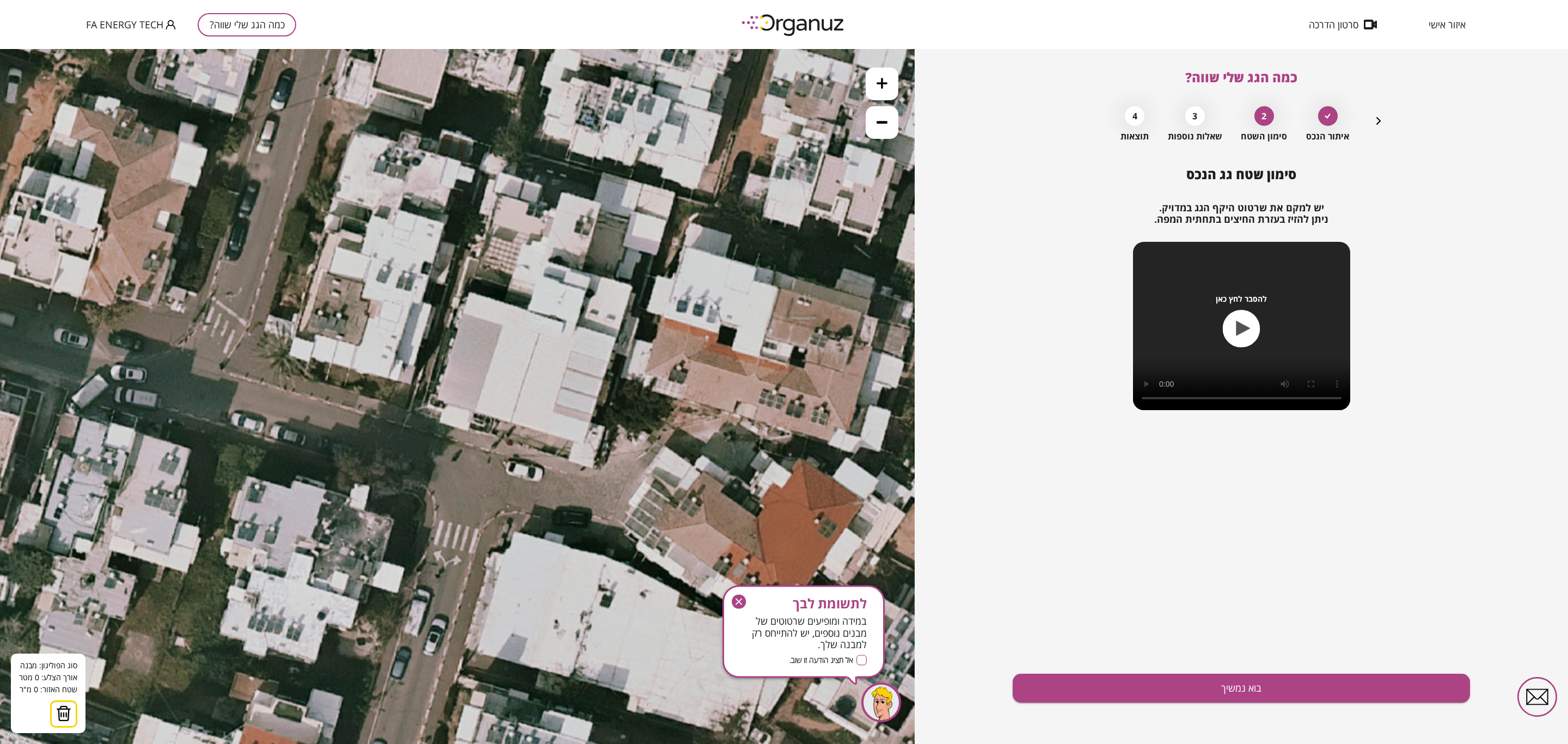
click at [469, 295] on icon at bounding box center [583, 279] width 1764 height 1764
click at [614, 338] on icon at bounding box center [583, 279] width 1764 height 1764
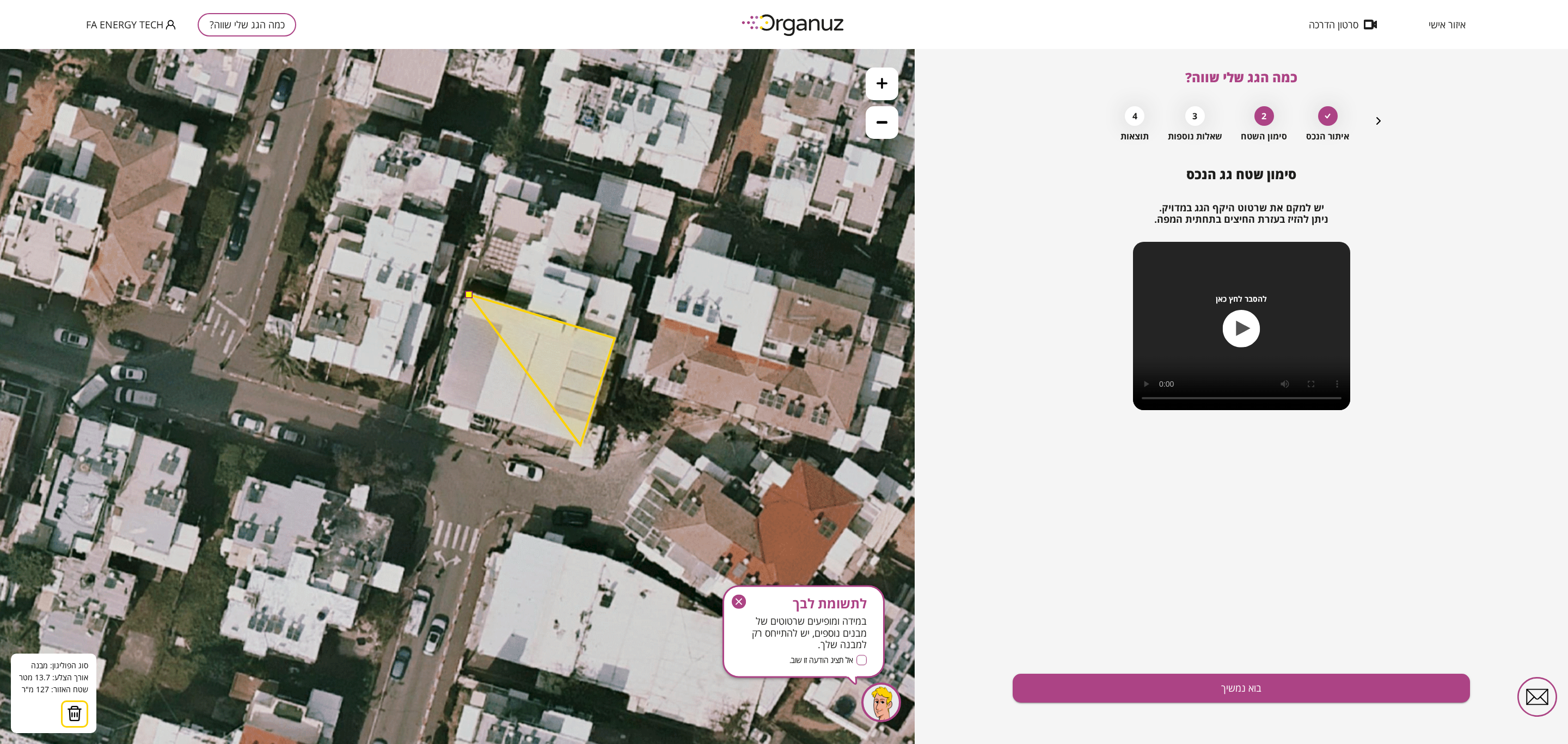
click at [581, 445] on polygon at bounding box center [541, 370] width 145 height 150
click at [436, 398] on polygon at bounding box center [525, 370] width 178 height 150
click at [467, 295] on button at bounding box center [469, 294] width 8 height 8
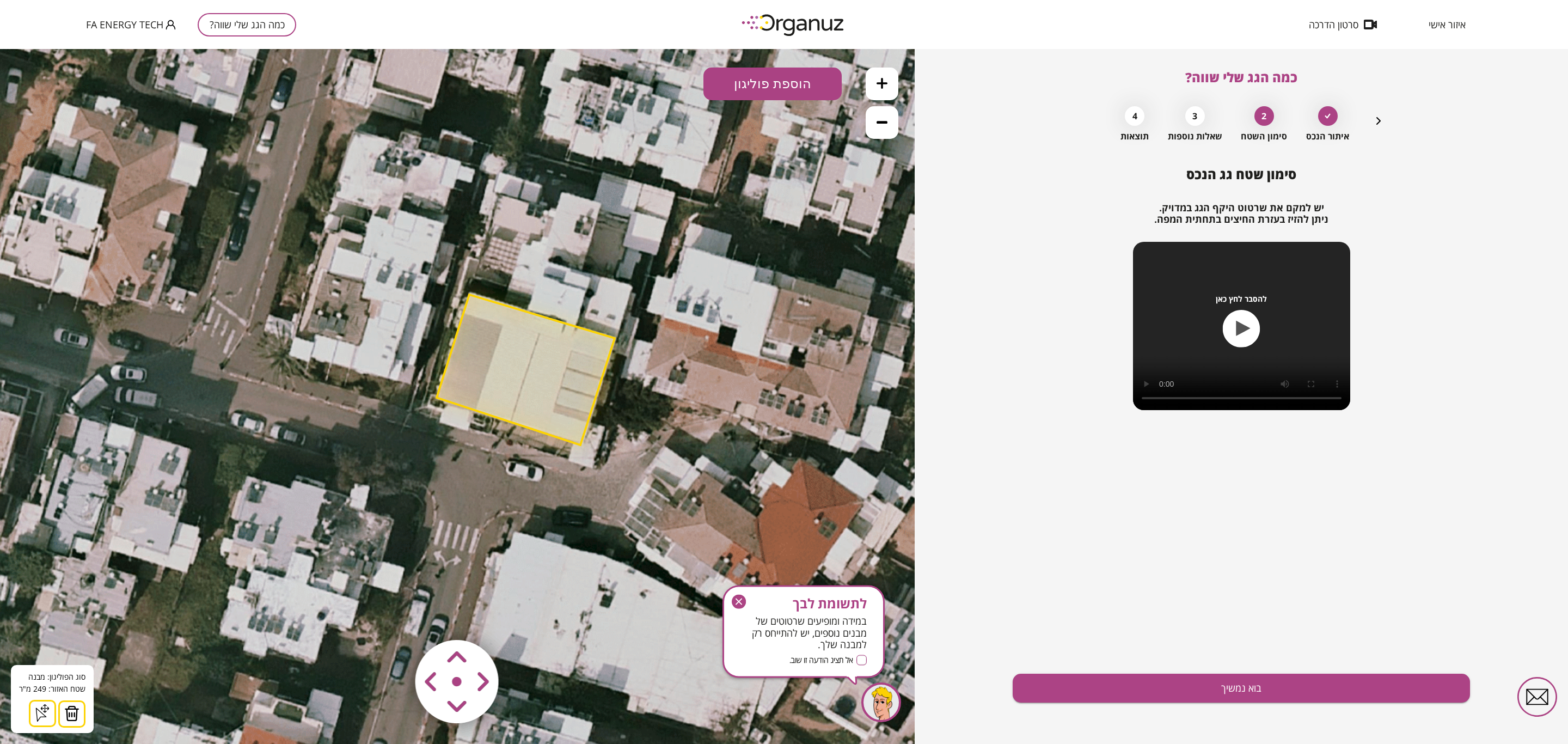
click at [784, 86] on button "הוספת פוליגון" at bounding box center [773, 83] width 138 height 33
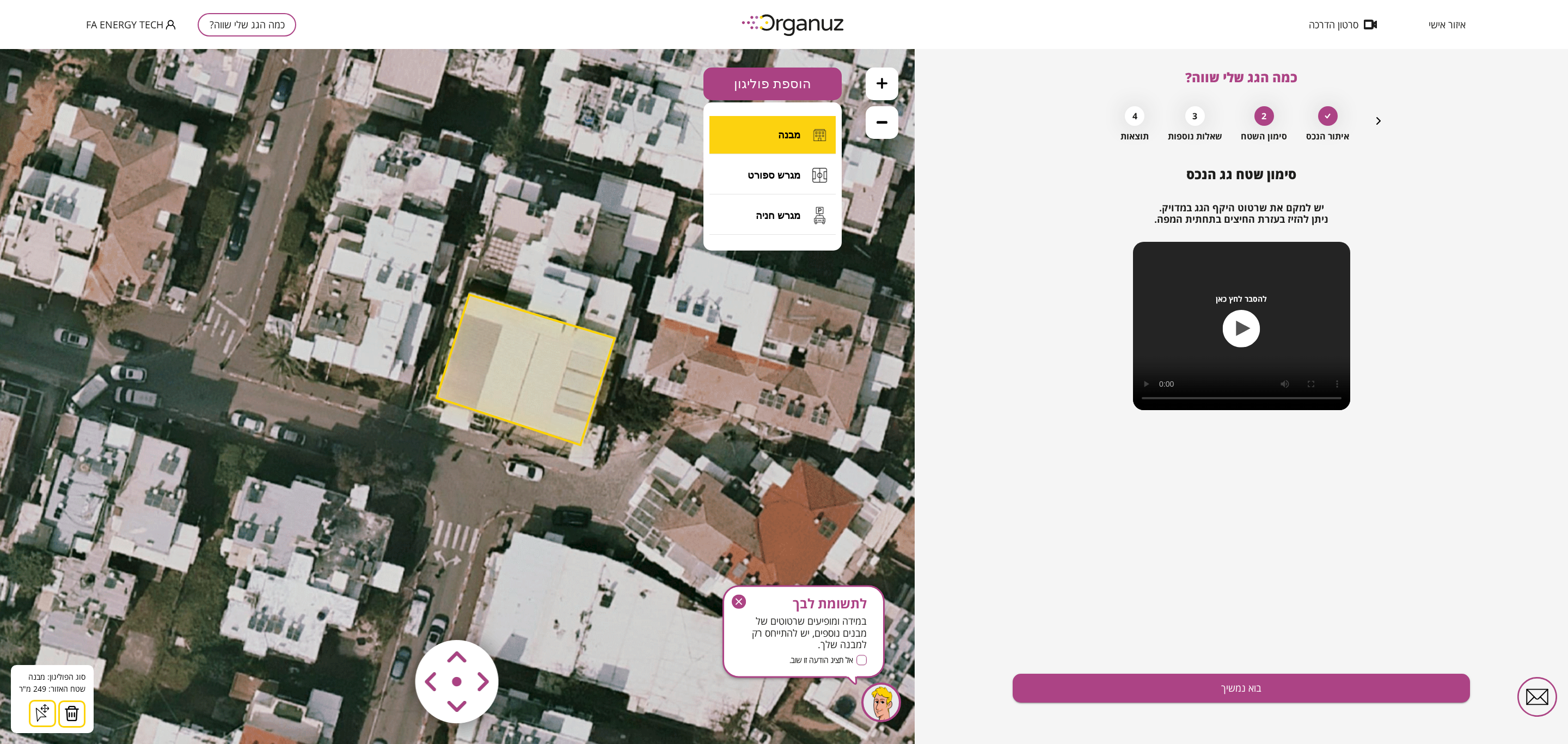
click at [797, 136] on span "מבנה" at bounding box center [788, 135] width 23 height 12
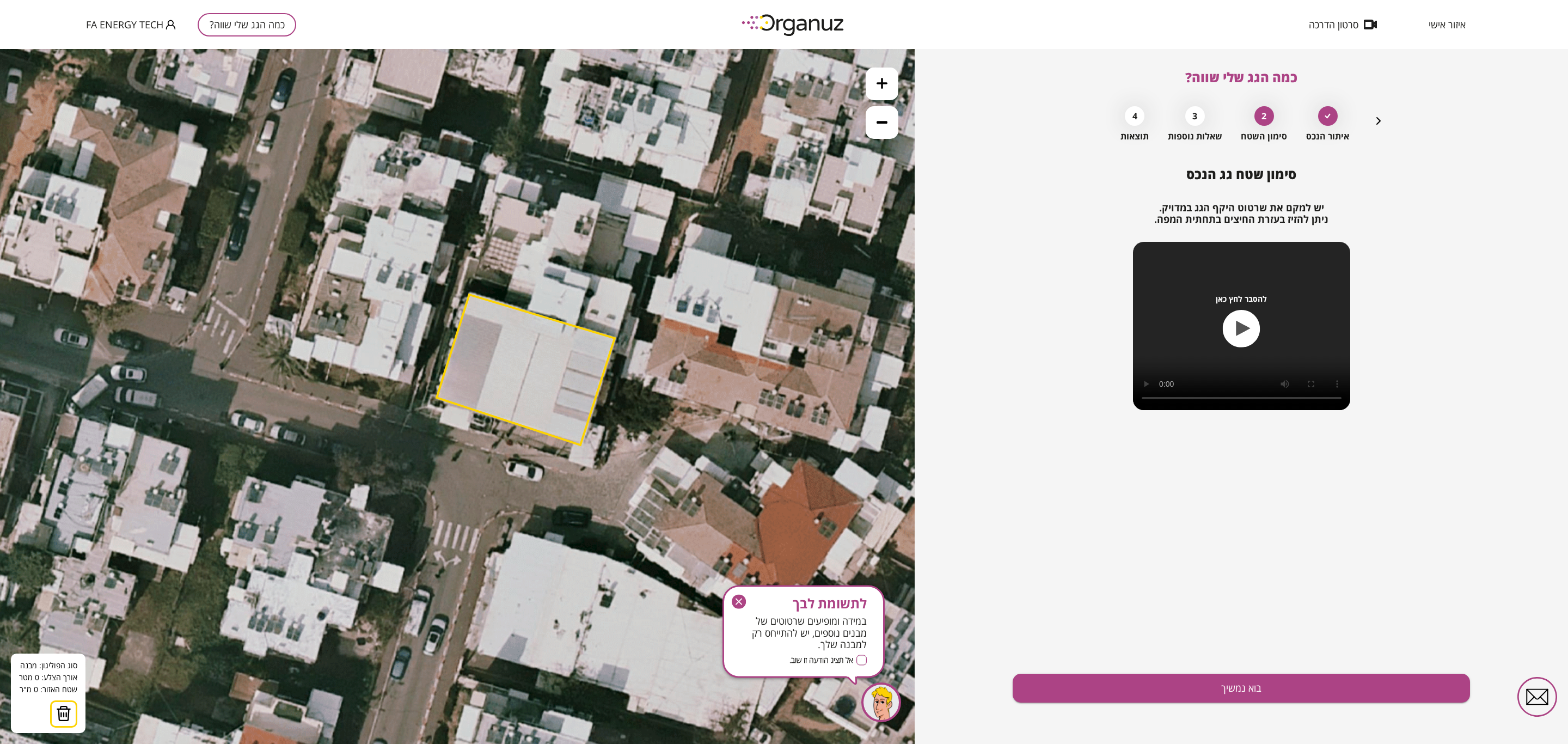
click at [538, 275] on icon at bounding box center [583, 279] width 1764 height 1764
click at [585, 291] on icon at bounding box center [583, 279] width 1764 height 1764
click at [576, 327] on polygon at bounding box center [561, 301] width 46 height 52
click at [527, 311] on polygon at bounding box center [556, 301] width 57 height 52
click at [535, 274] on button at bounding box center [537, 274] width 8 height 8
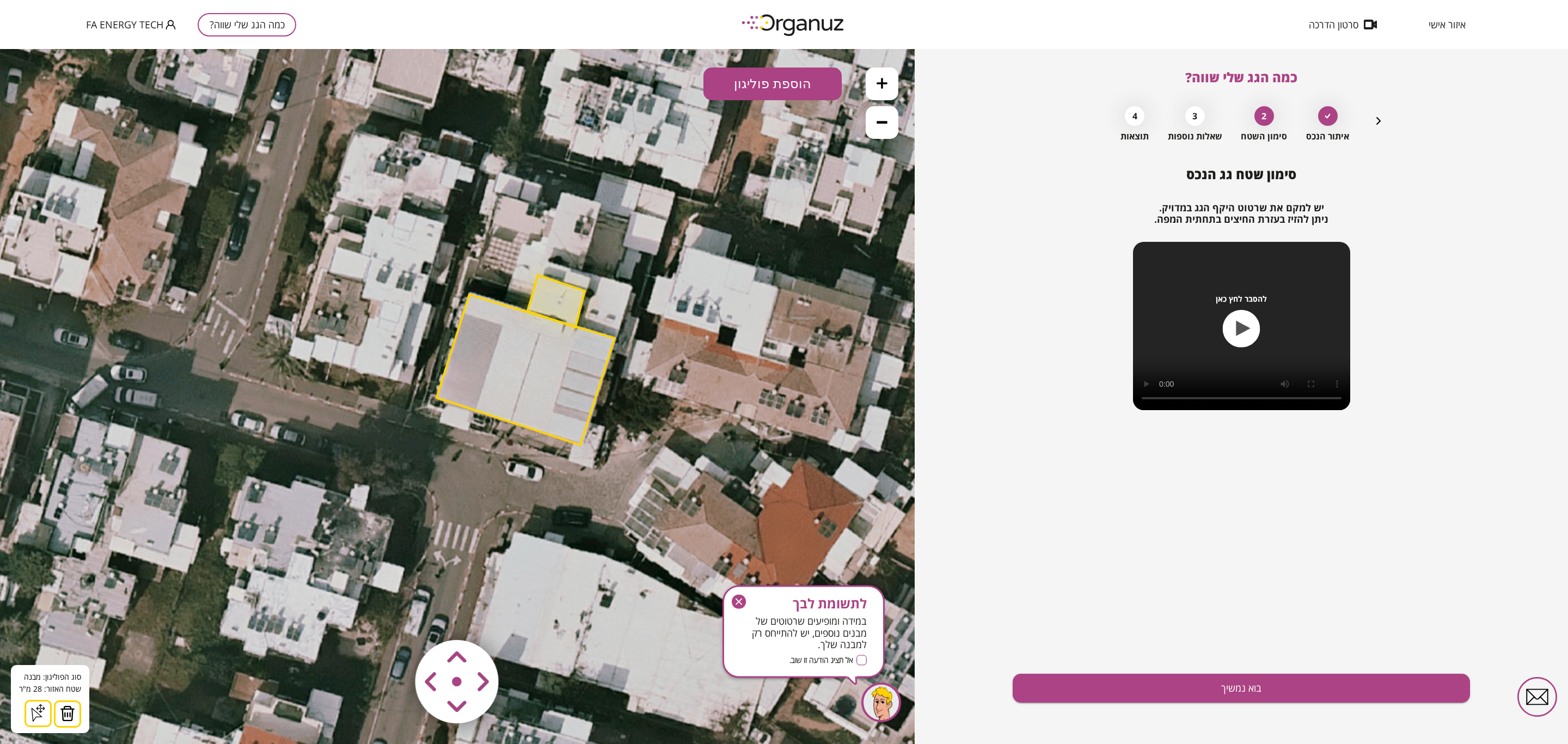
click at [804, 90] on button "הוספת פוליגון" at bounding box center [773, 83] width 138 height 33
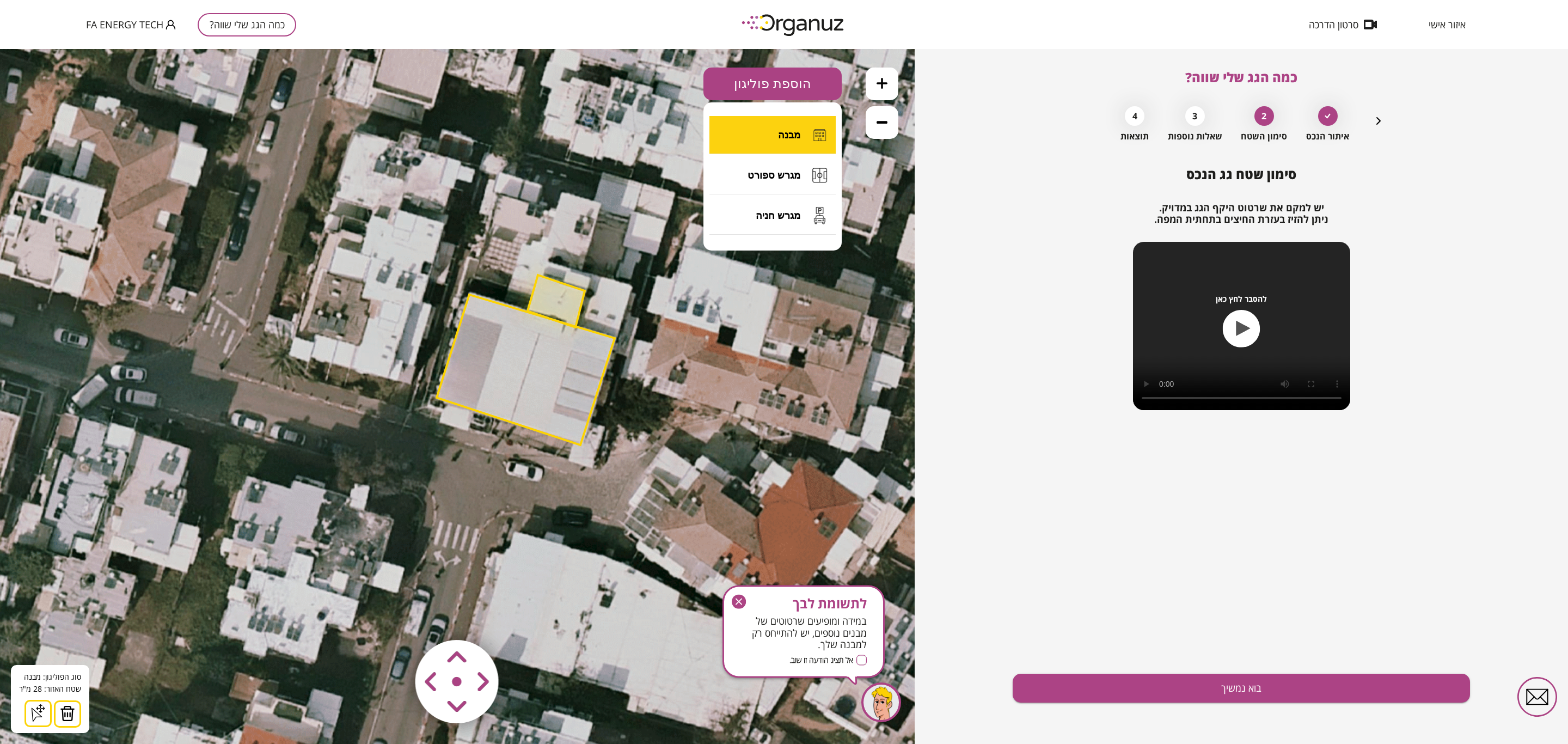
click at [738, 133] on button "מבנה" at bounding box center [773, 135] width 127 height 39
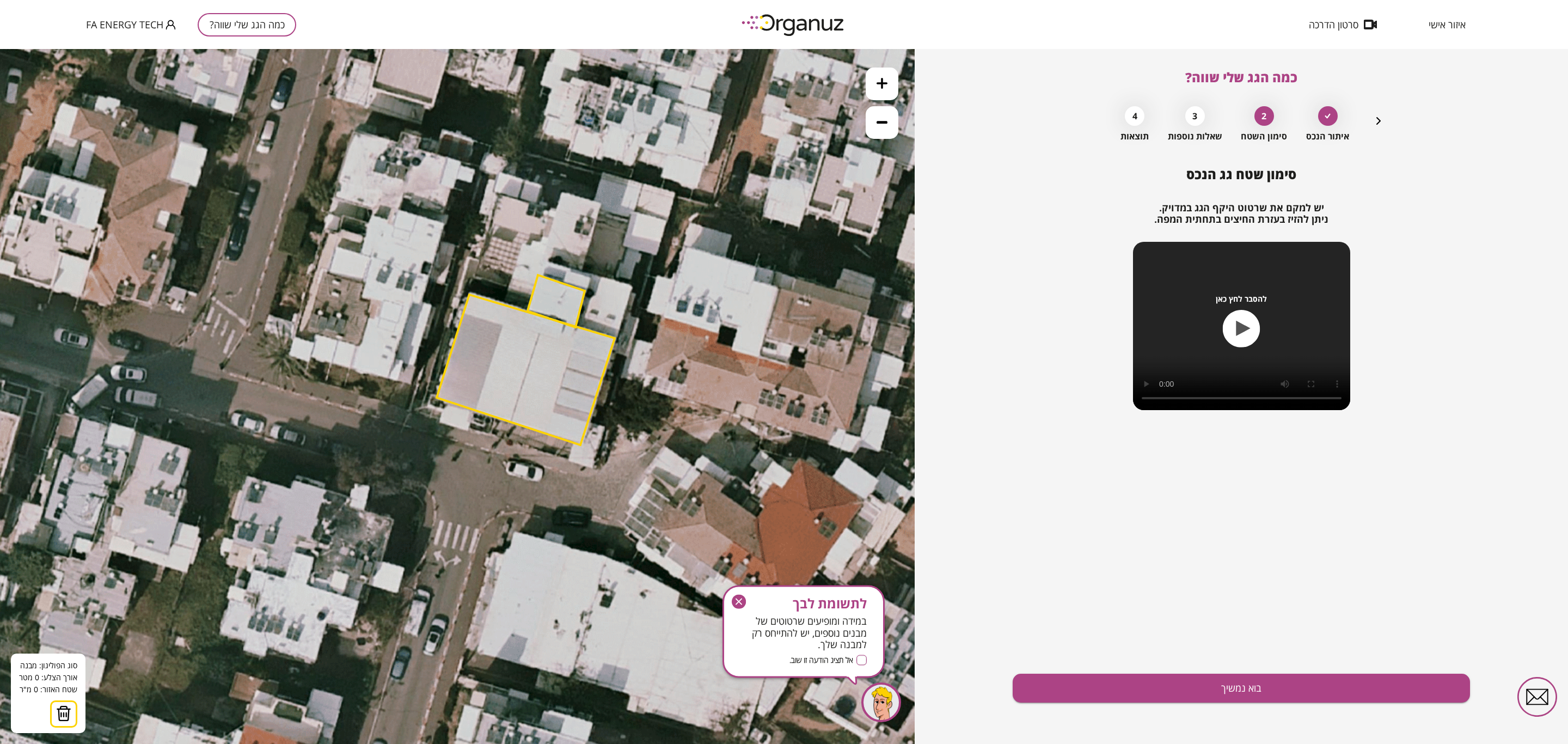
click at [593, 275] on icon at bounding box center [583, 279] width 1764 height 1764
click at [577, 327] on polygon at bounding box center [525, 370] width 178 height 150
click at [615, 338] on polygon at bounding box center [596, 307] width 39 height 63
click at [633, 286] on polygon at bounding box center [604, 307] width 56 height 63
click at [592, 274] on button at bounding box center [593, 274] width 8 height 8
